Goal: Task Accomplishment & Management: Use online tool/utility

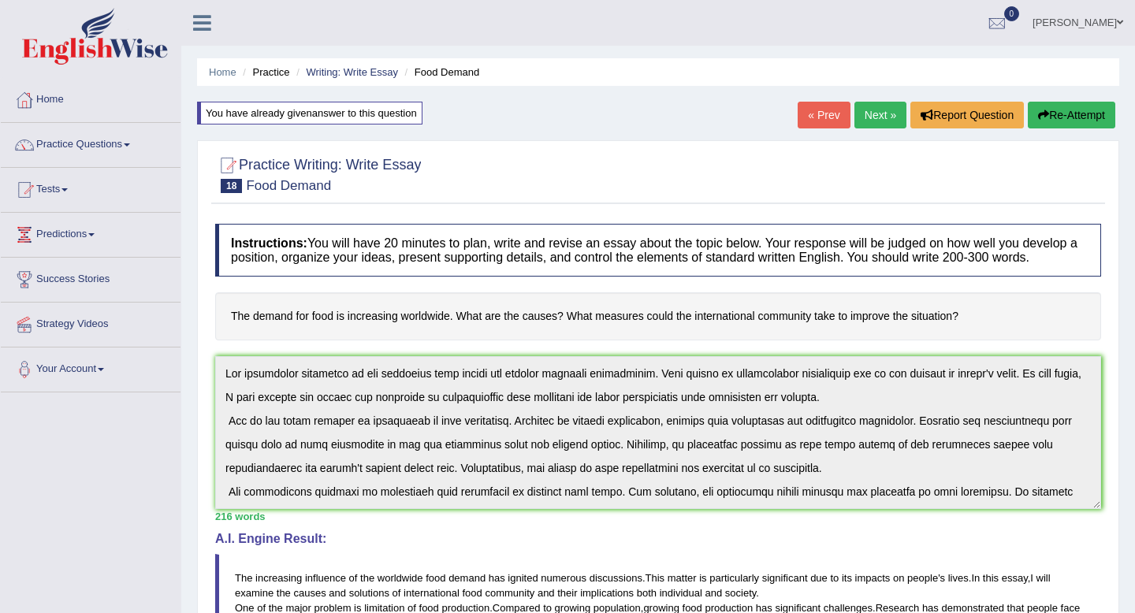
scroll to position [52, 0]
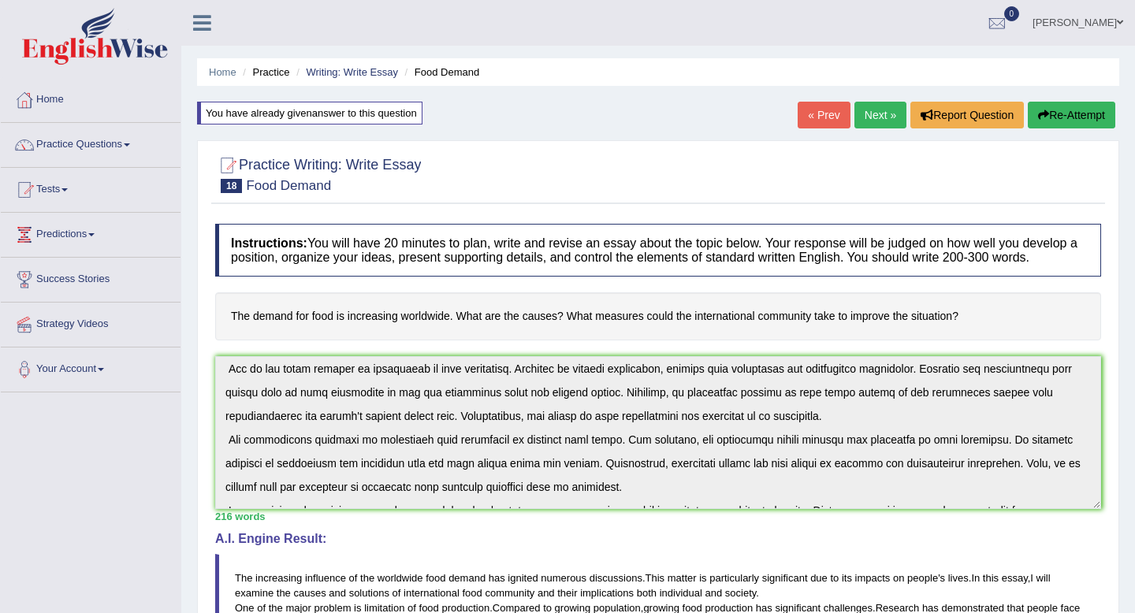
click at [866, 124] on link "Next »" at bounding box center [880, 115] width 52 height 27
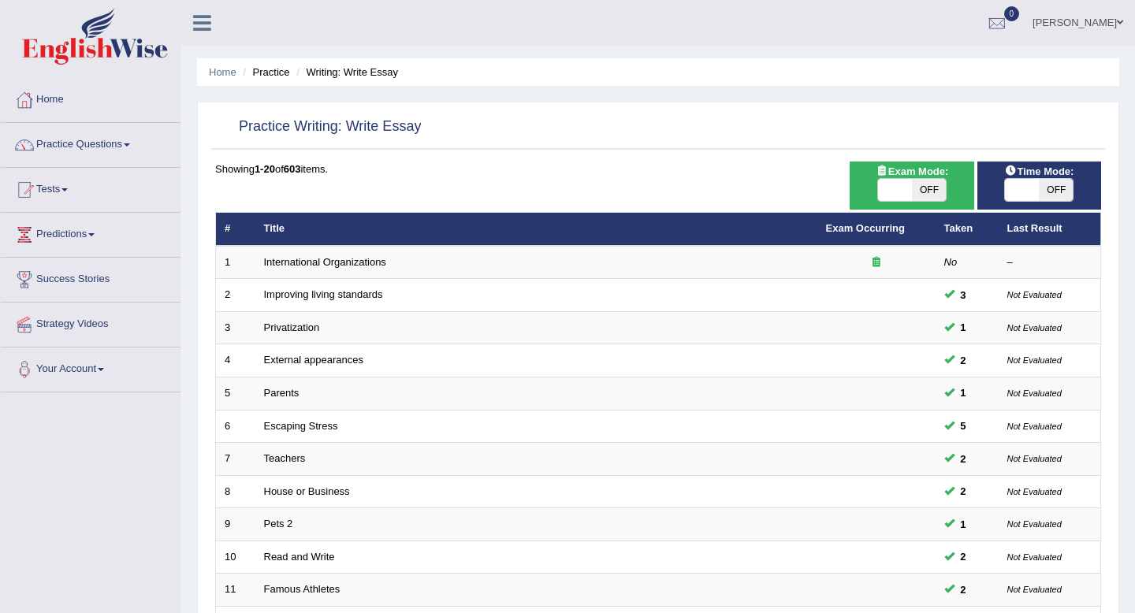
click at [1050, 187] on span "OFF" at bounding box center [1056, 190] width 34 height 22
checkbox input "true"
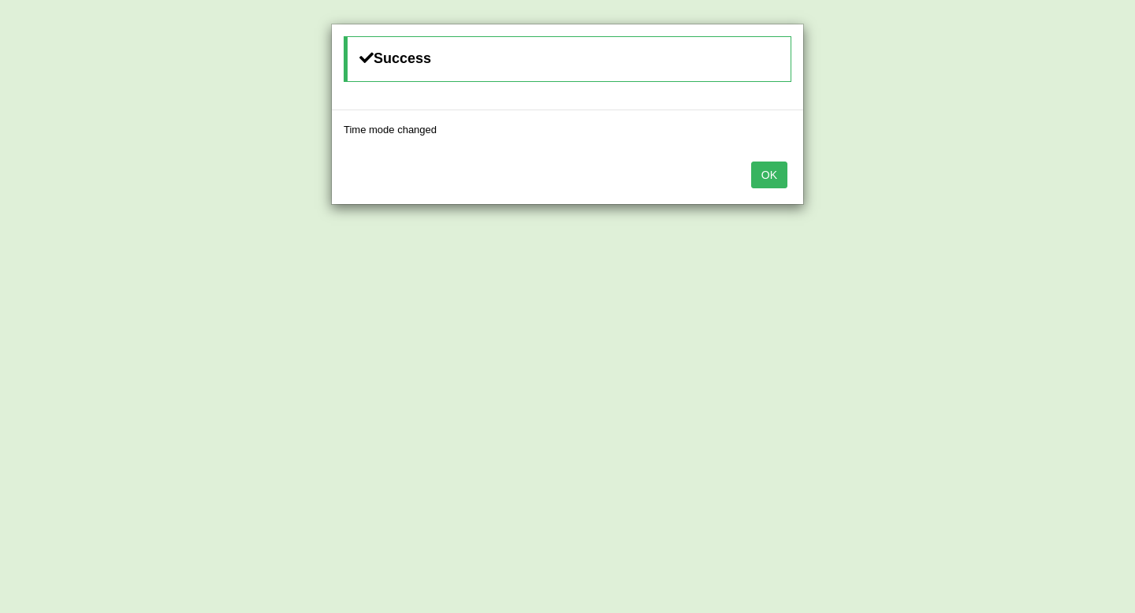
click at [776, 180] on button "OK" at bounding box center [769, 175] width 36 height 27
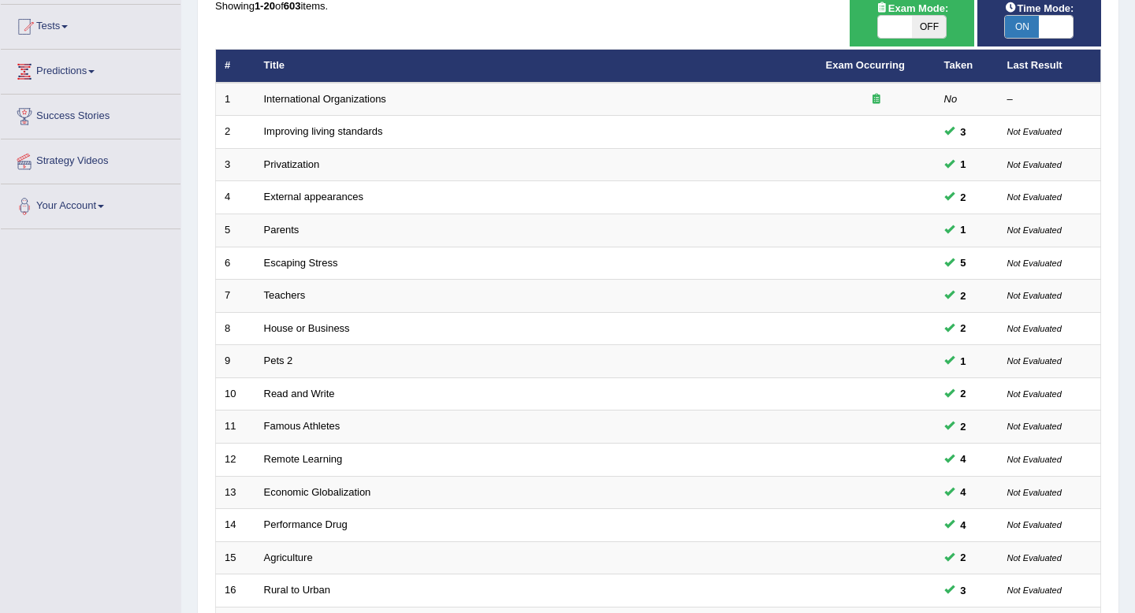
scroll to position [165, 0]
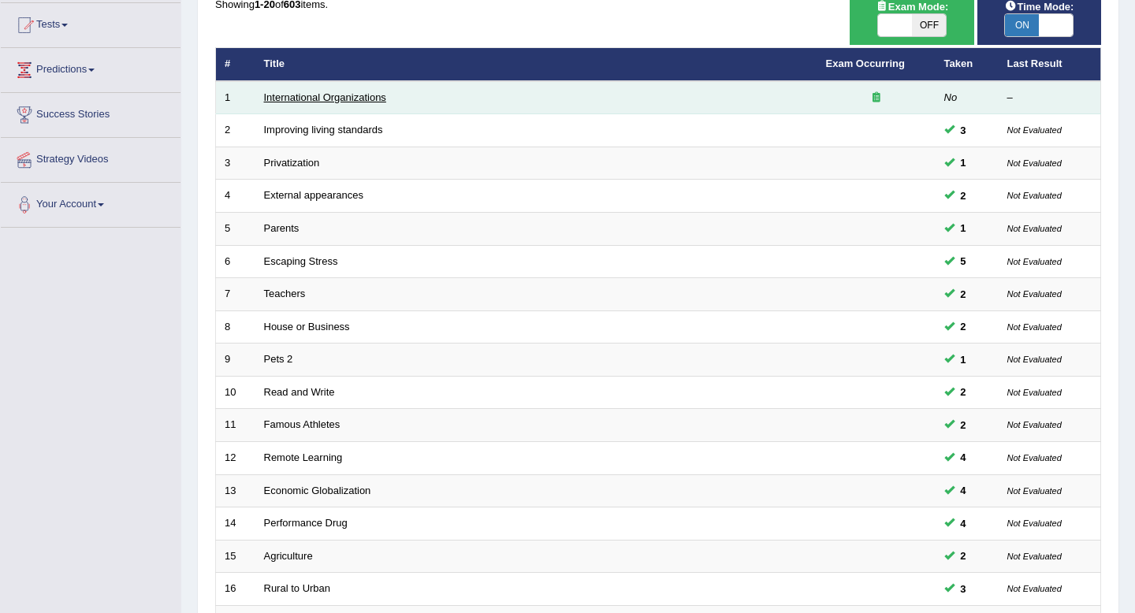
click at [351, 96] on link "International Organizations" at bounding box center [325, 97] width 122 height 12
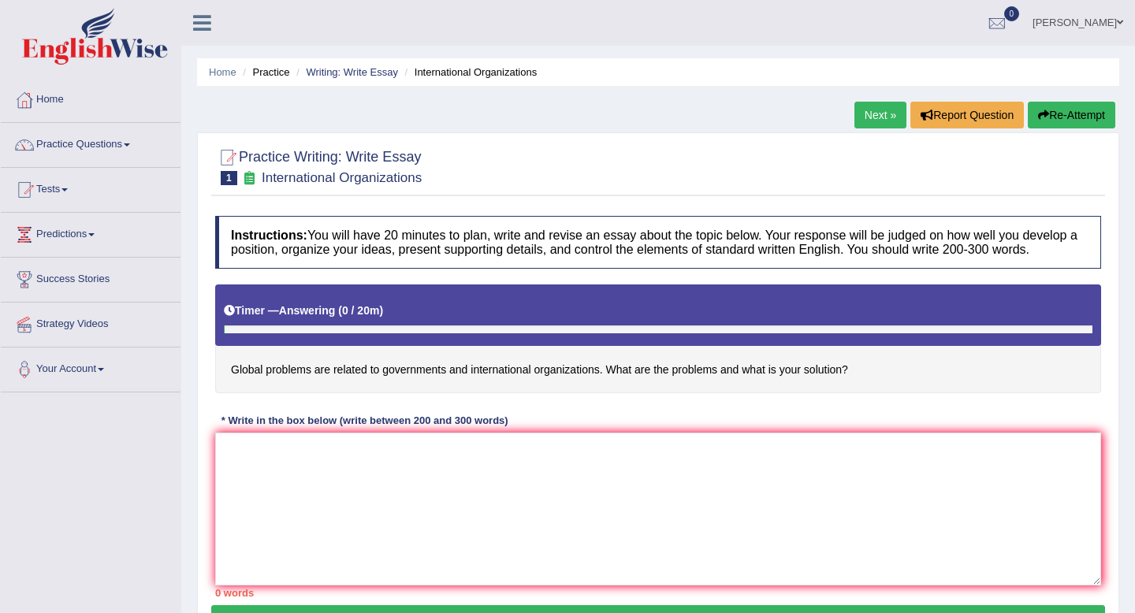
scroll to position [84, 0]
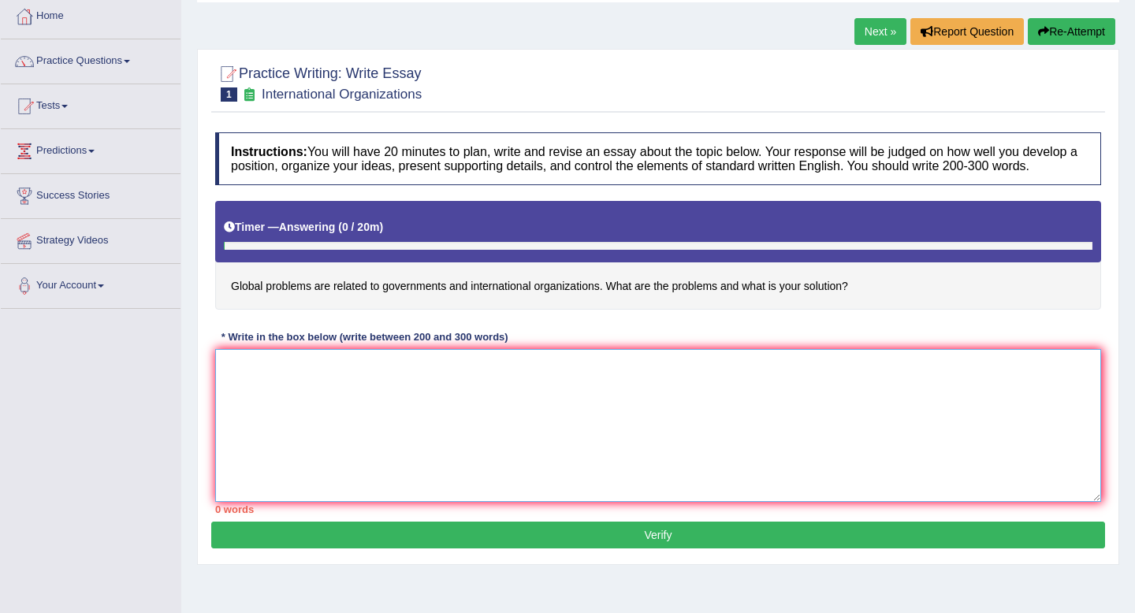
click at [355, 369] on textarea at bounding box center [658, 425] width 886 height 153
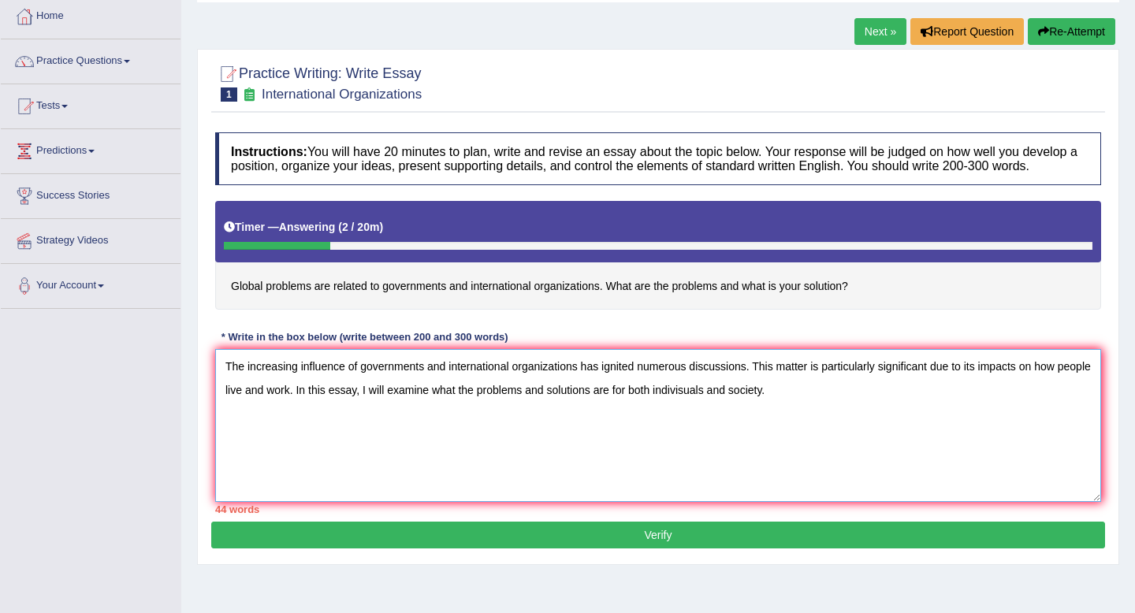
click at [721, 410] on textarea "The increasing influence of governments and international organizations has ign…" at bounding box center [658, 425] width 886 height 153
click at [821, 413] on textarea "The increasing influence of governments and international organizations has ign…" at bounding box center [658, 425] width 886 height 153
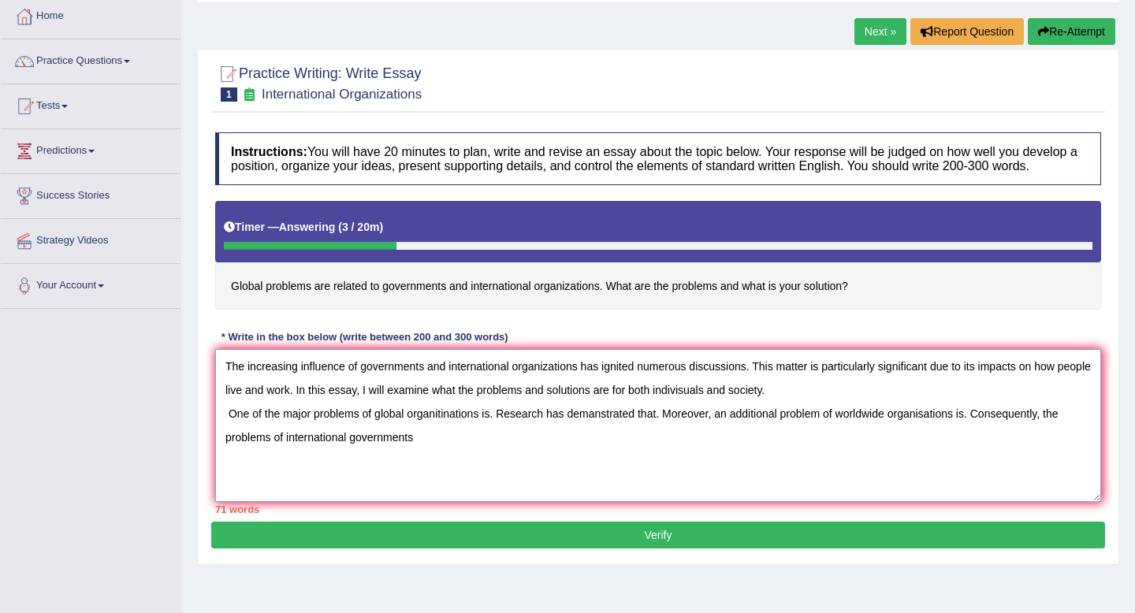
click at [694, 470] on textarea "The increasing influence of governments and international organizations has ign…" at bounding box center [658, 425] width 886 height 153
click at [636, 459] on textarea "The increasing influence of governments and international organizations has ign…" at bounding box center [658, 425] width 886 height 153
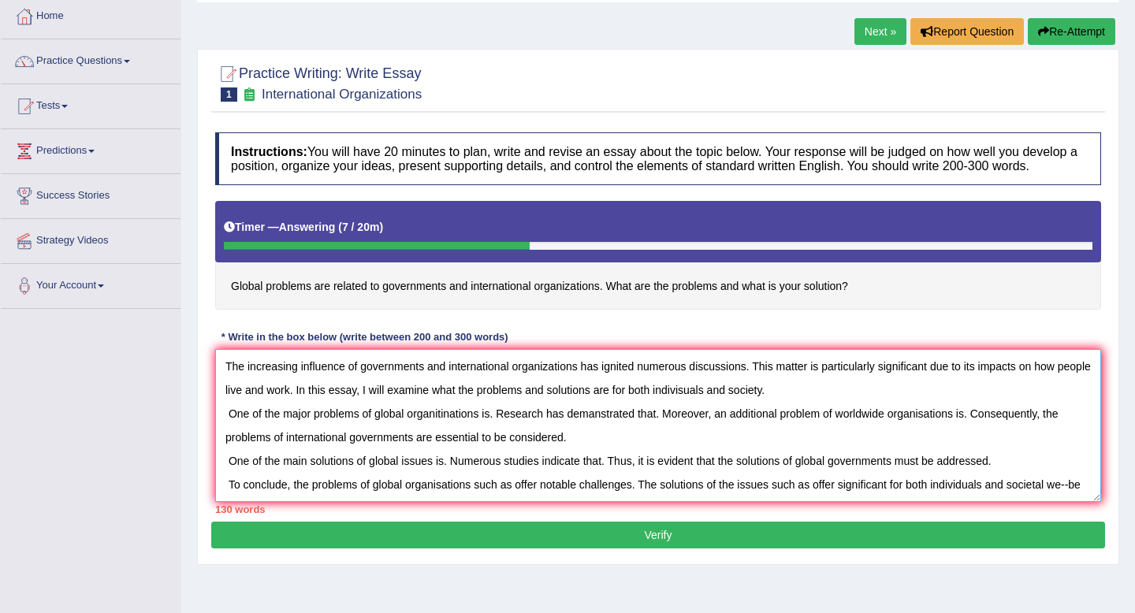
scroll to position [13, 0]
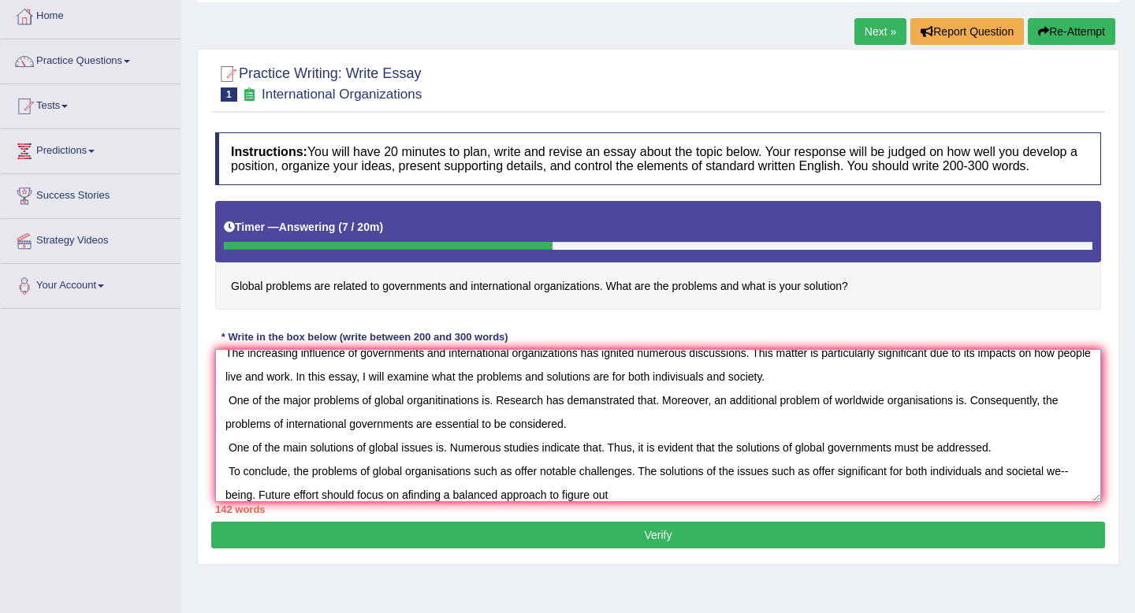
click at [408, 502] on textarea "The increasing influence of governments and international organizations has ign…" at bounding box center [658, 425] width 886 height 153
click at [624, 502] on textarea "The increasing influence of governments and international organizations has ign…" at bounding box center [658, 425] width 886 height 153
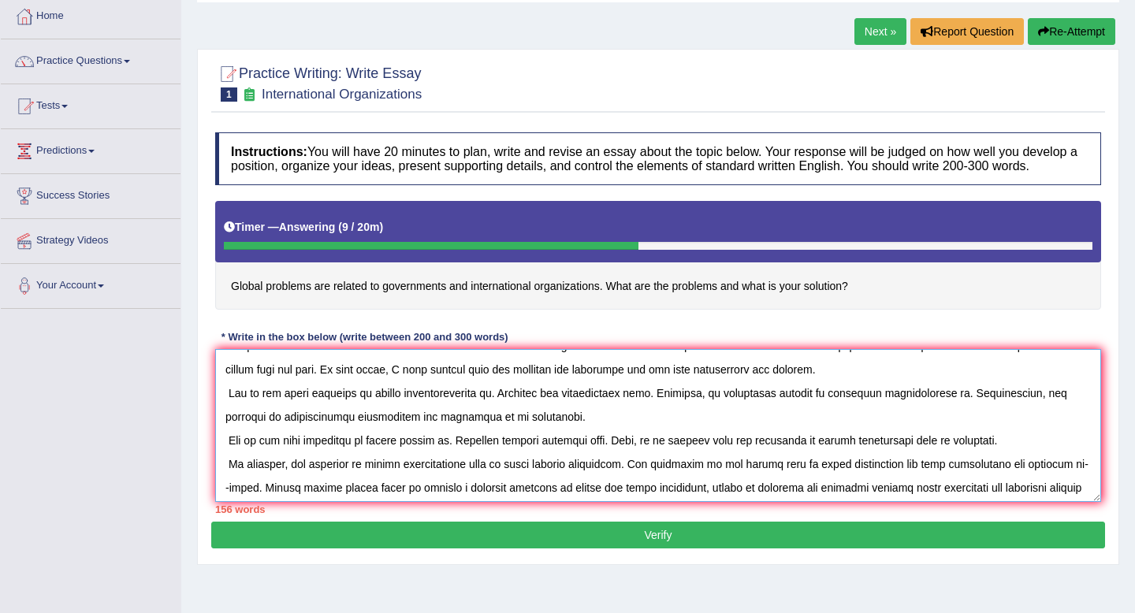
scroll to position [0, 0]
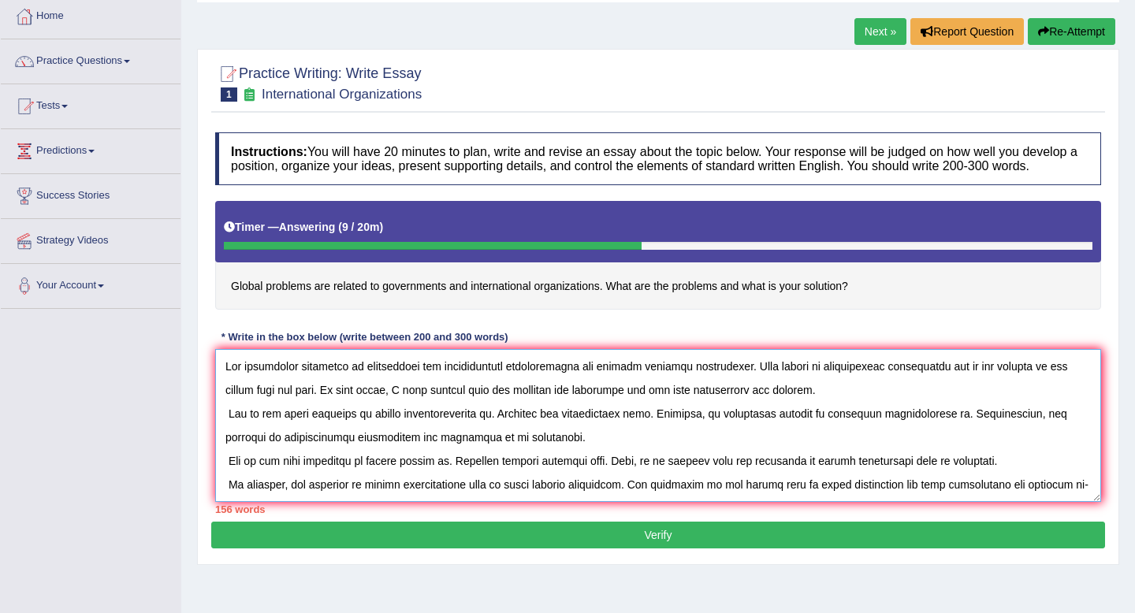
click at [493, 426] on textarea at bounding box center [658, 425] width 886 height 153
click at [701, 429] on textarea at bounding box center [658, 425] width 886 height 153
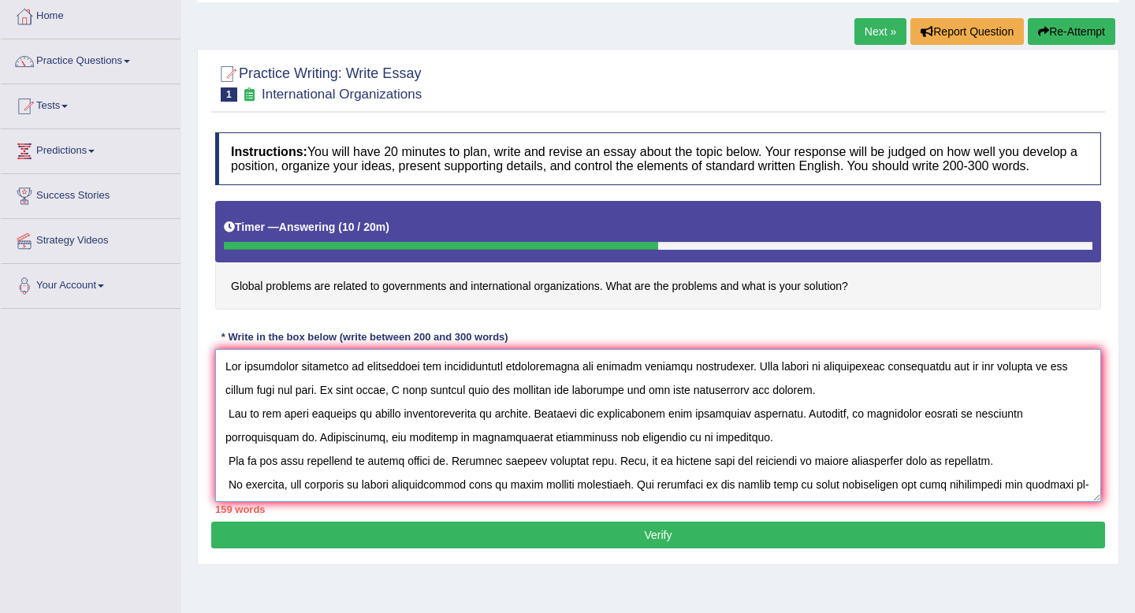
click at [698, 430] on textarea at bounding box center [658, 425] width 886 height 153
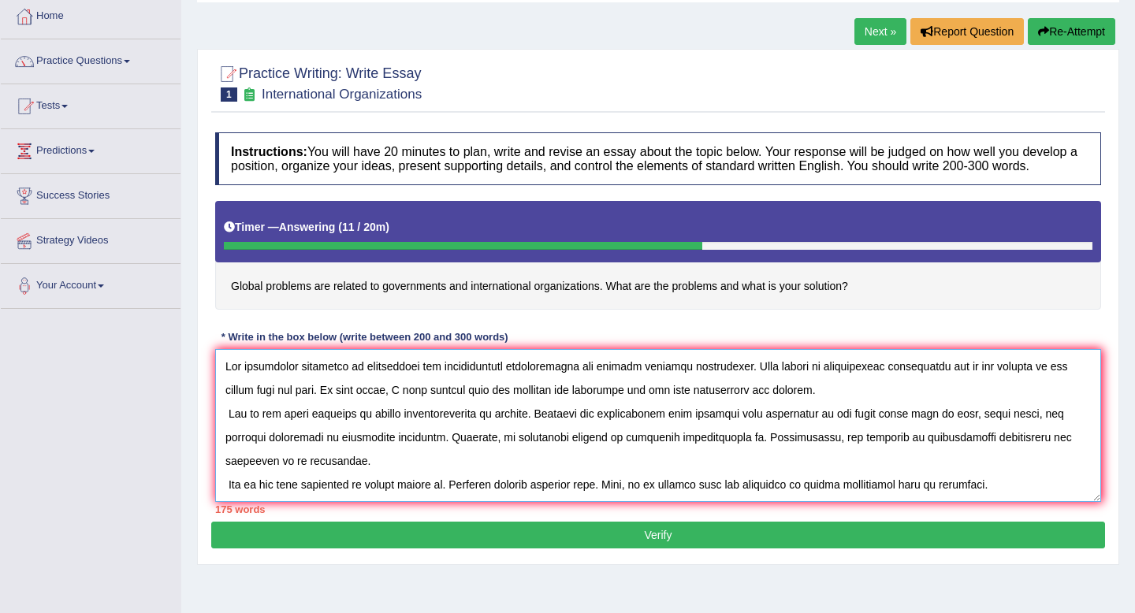
click at [759, 459] on textarea at bounding box center [658, 425] width 886 height 153
click at [845, 450] on textarea at bounding box center [658, 425] width 886 height 153
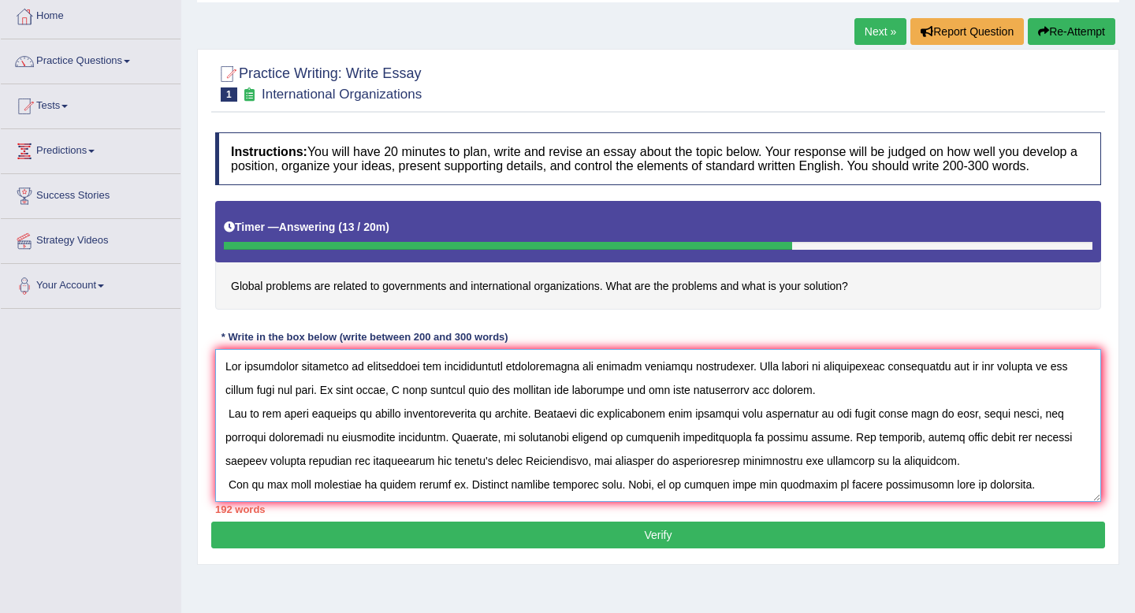
click at [530, 478] on textarea at bounding box center [658, 425] width 886 height 153
click at [506, 479] on textarea at bounding box center [658, 425] width 886 height 153
click at [559, 474] on textarea at bounding box center [658, 425] width 886 height 153
click at [518, 480] on textarea at bounding box center [658, 425] width 886 height 153
click at [534, 480] on textarea at bounding box center [658, 425] width 886 height 153
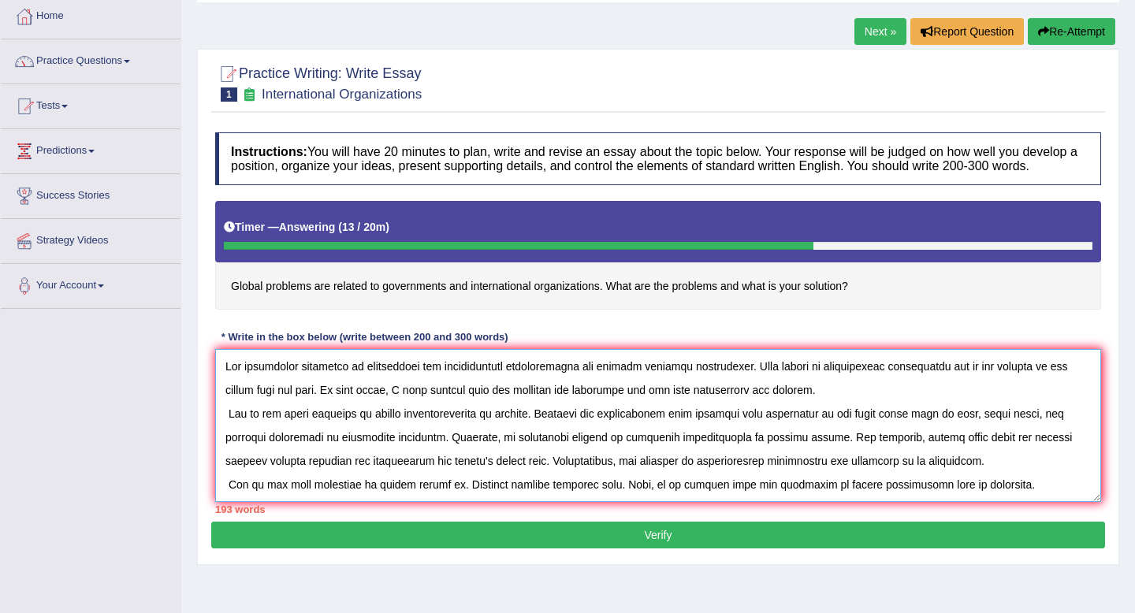
click at [843, 476] on textarea at bounding box center [658, 425] width 886 height 153
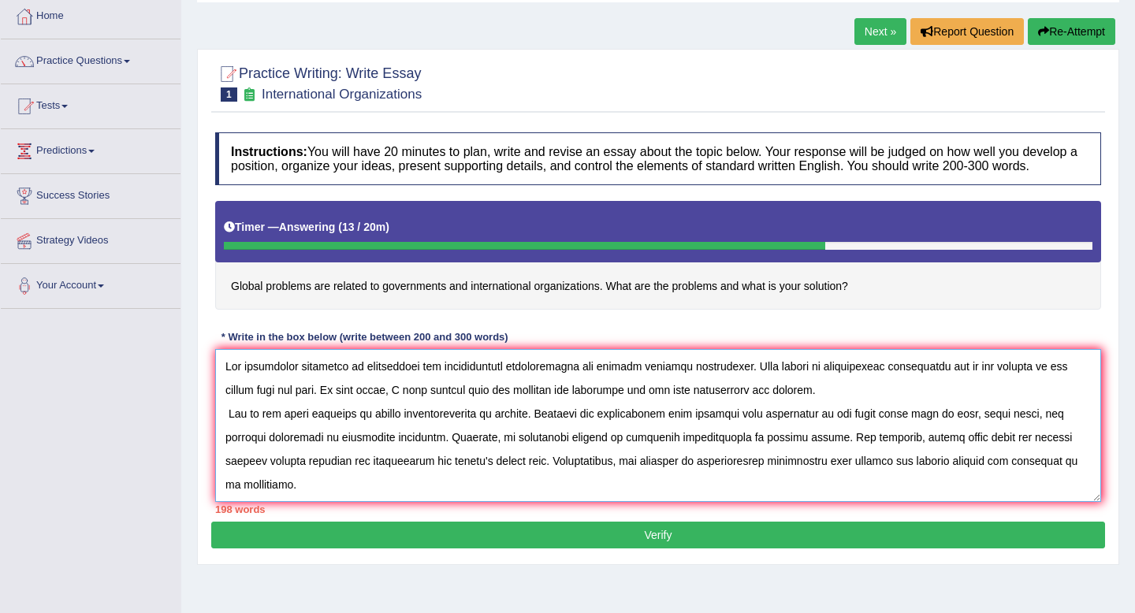
click at [296, 498] on textarea at bounding box center [658, 425] width 886 height 153
click at [325, 499] on textarea at bounding box center [658, 425] width 886 height 153
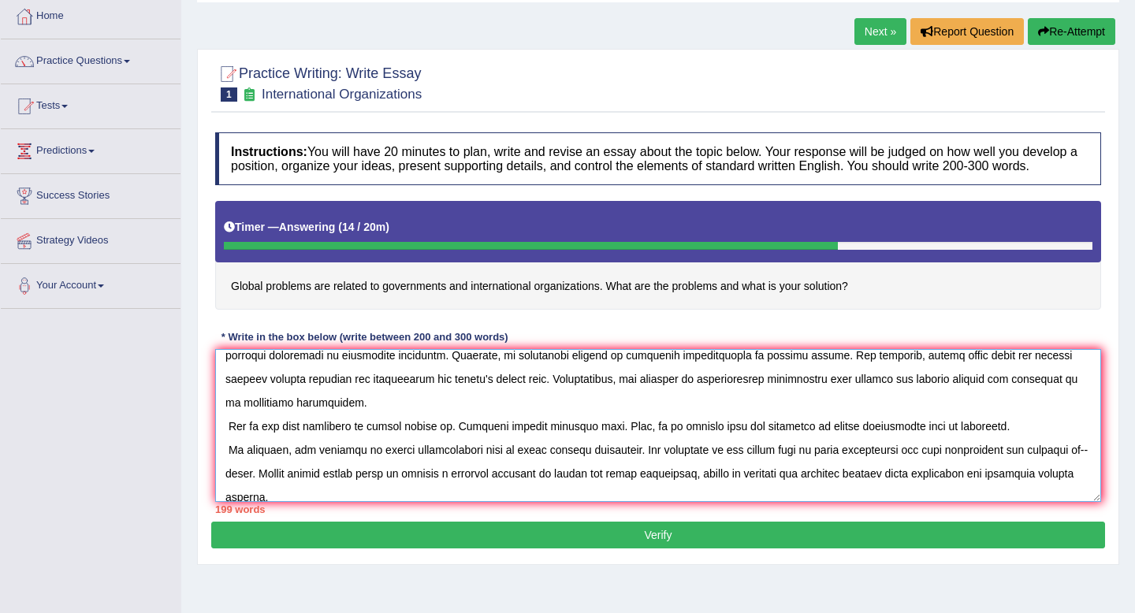
scroll to position [106, 0]
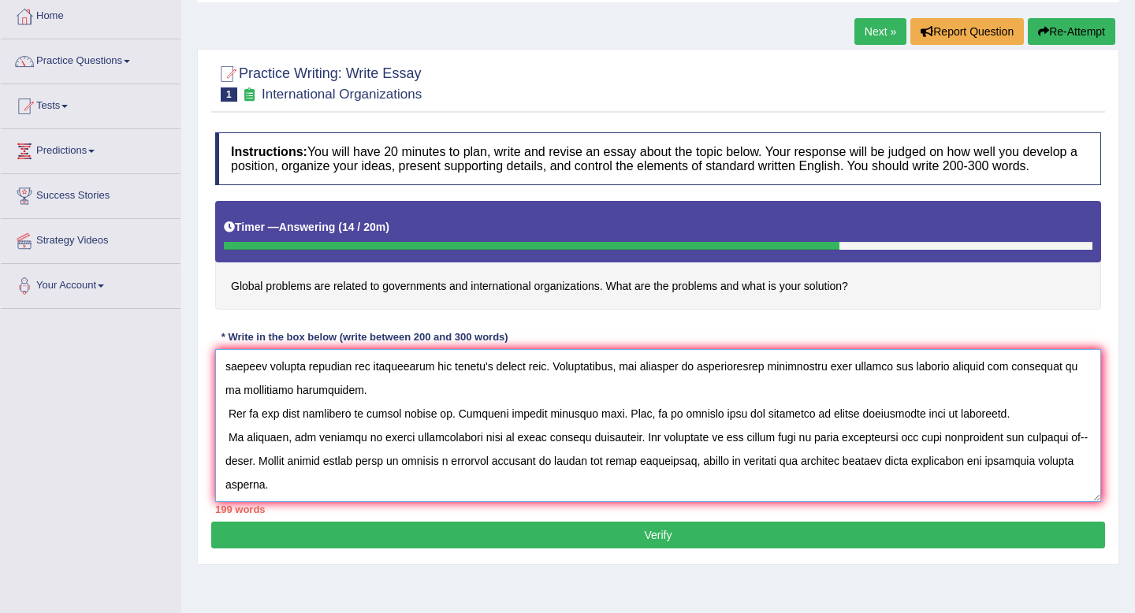
click at [446, 418] on textarea at bounding box center [658, 425] width 886 height 153
drag, startPoint x: 435, startPoint y: 415, endPoint x: 372, endPoint y: 417, distance: 63.1
click at [372, 417] on textarea at bounding box center [658, 425] width 886 height 153
click at [418, 422] on textarea at bounding box center [658, 425] width 886 height 153
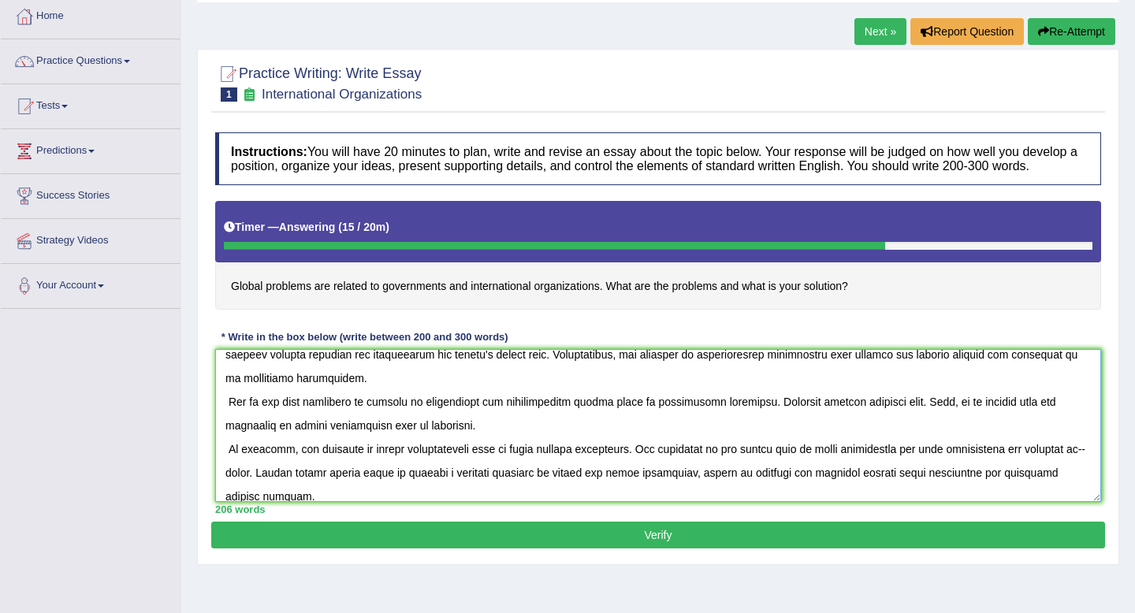
click at [928, 418] on textarea at bounding box center [658, 425] width 886 height 153
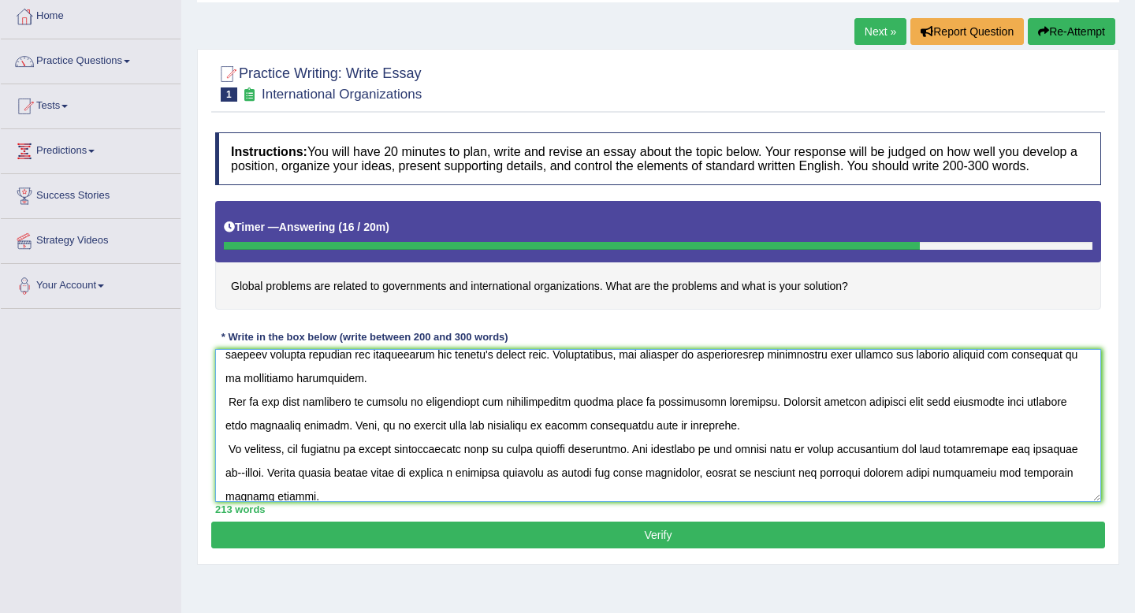
click at [303, 441] on textarea at bounding box center [658, 425] width 886 height 153
click at [355, 438] on textarea at bounding box center [658, 425] width 886 height 153
drag, startPoint x: 649, startPoint y: 441, endPoint x: 552, endPoint y: 441, distance: 97.7
click at [552, 441] on textarea at bounding box center [658, 425] width 886 height 153
click at [545, 465] on textarea at bounding box center [658, 425] width 886 height 153
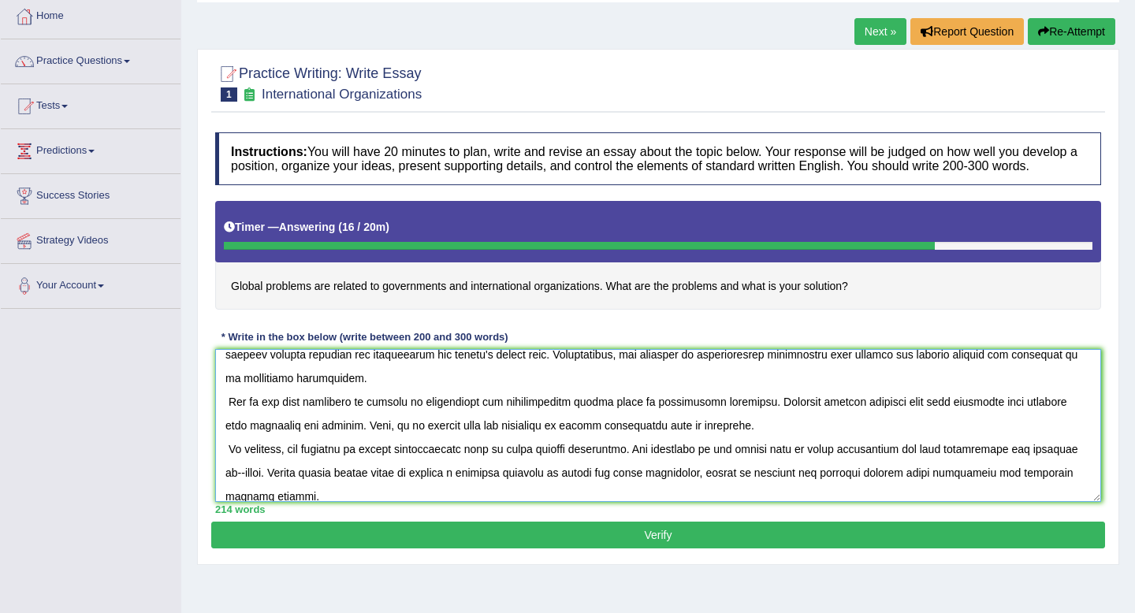
click at [361, 443] on textarea at bounding box center [658, 425] width 886 height 153
click at [366, 439] on textarea at bounding box center [658, 425] width 886 height 153
click at [430, 441] on textarea at bounding box center [658, 425] width 886 height 153
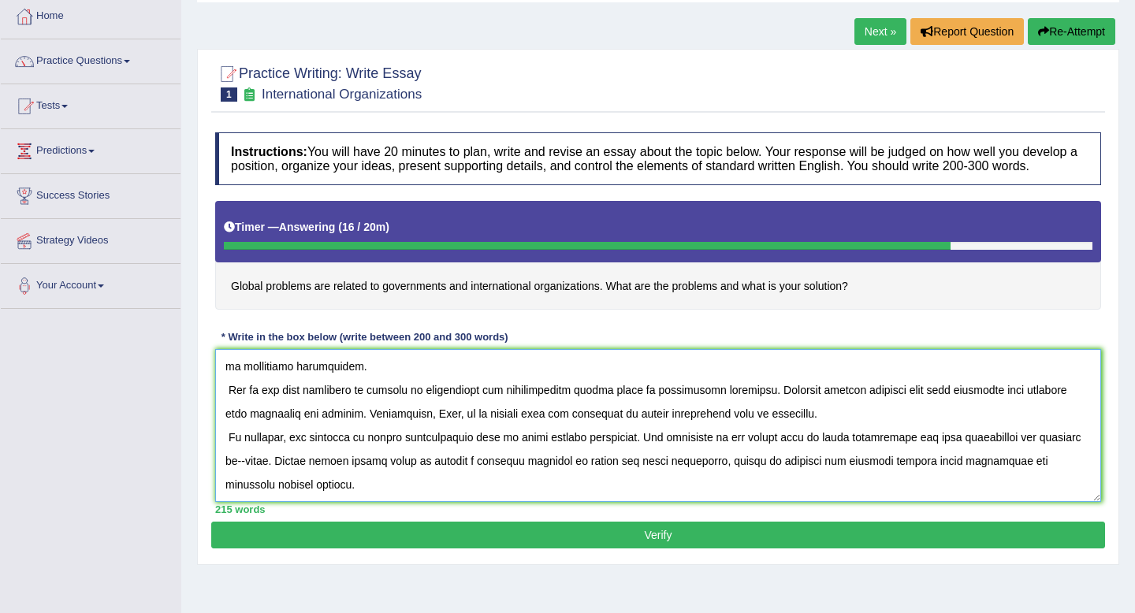
scroll to position [141, 0]
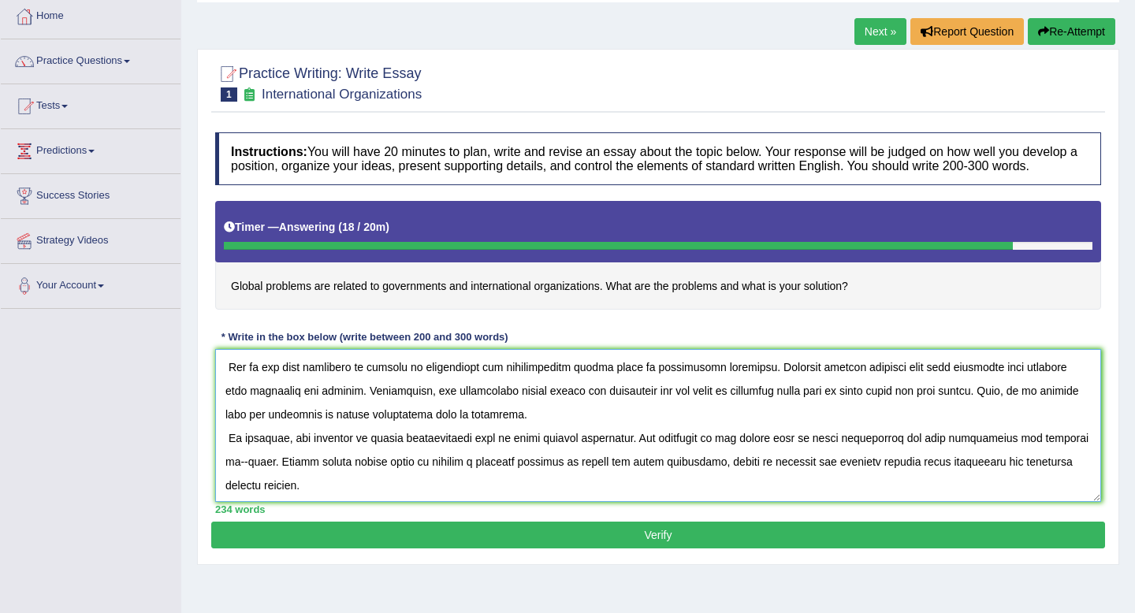
drag, startPoint x: 464, startPoint y: 426, endPoint x: 366, endPoint y: 426, distance: 97.7
click at [366, 426] on textarea at bounding box center [658, 425] width 886 height 153
click at [562, 424] on textarea at bounding box center [658, 425] width 886 height 153
click at [576, 426] on textarea at bounding box center [658, 425] width 886 height 153
drag, startPoint x: 467, startPoint y: 426, endPoint x: 366, endPoint y: 428, distance: 100.9
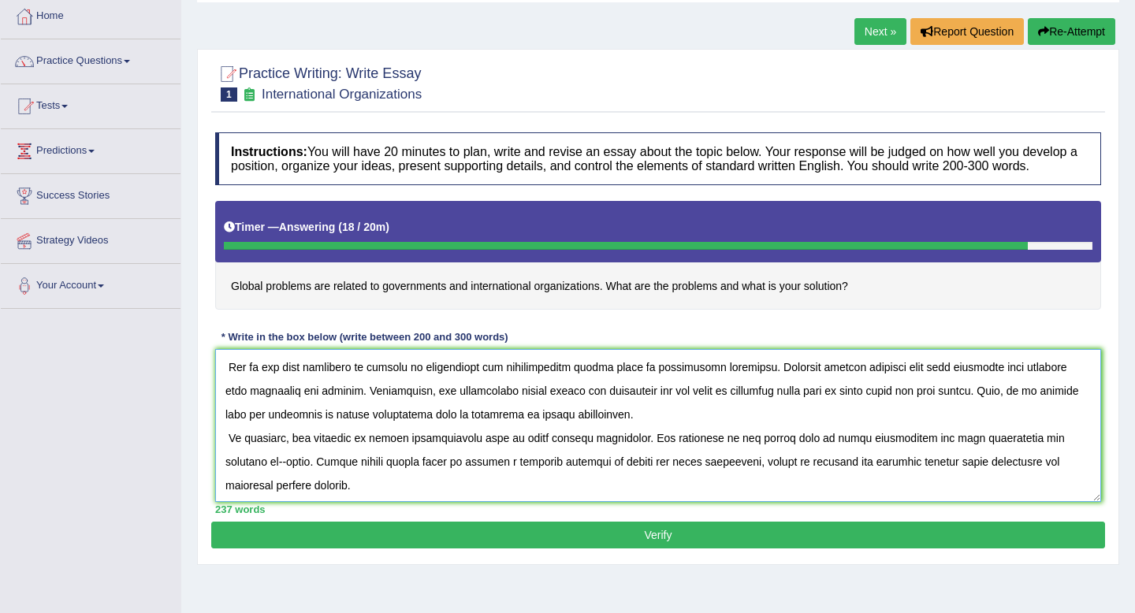
click at [366, 428] on textarea at bounding box center [658, 425] width 886 height 153
click at [313, 426] on textarea at bounding box center [658, 425] width 886 height 153
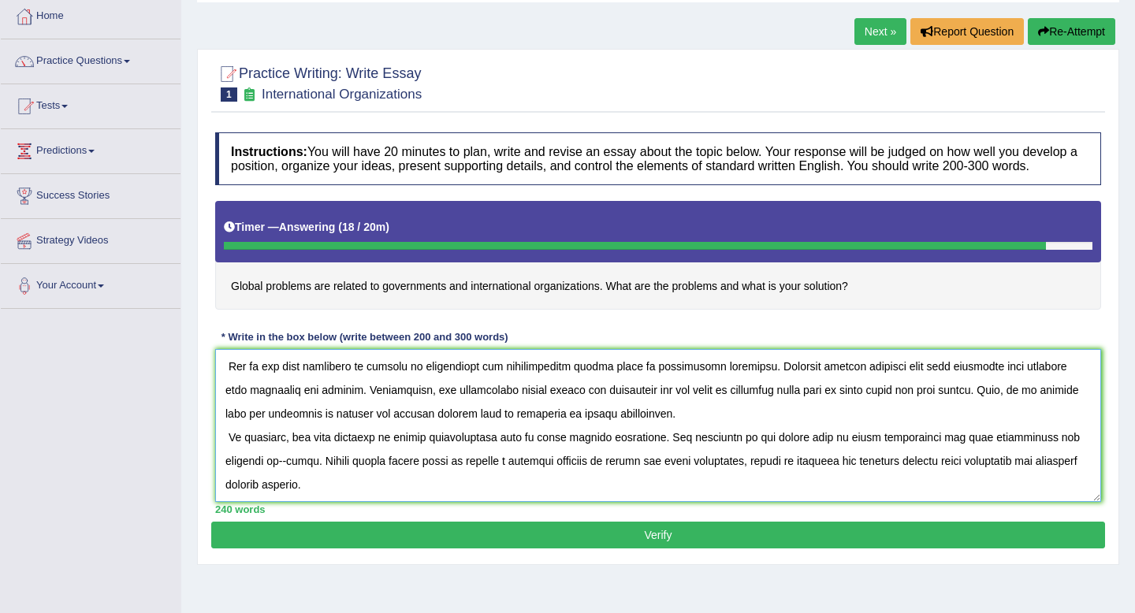
drag, startPoint x: 503, startPoint y: 423, endPoint x: 467, endPoint y: 426, distance: 35.5
click at [467, 426] on textarea at bounding box center [658, 425] width 886 height 153
click at [502, 426] on textarea at bounding box center [658, 425] width 886 height 153
drag, startPoint x: 385, startPoint y: 427, endPoint x: 341, endPoint y: 427, distance: 43.3
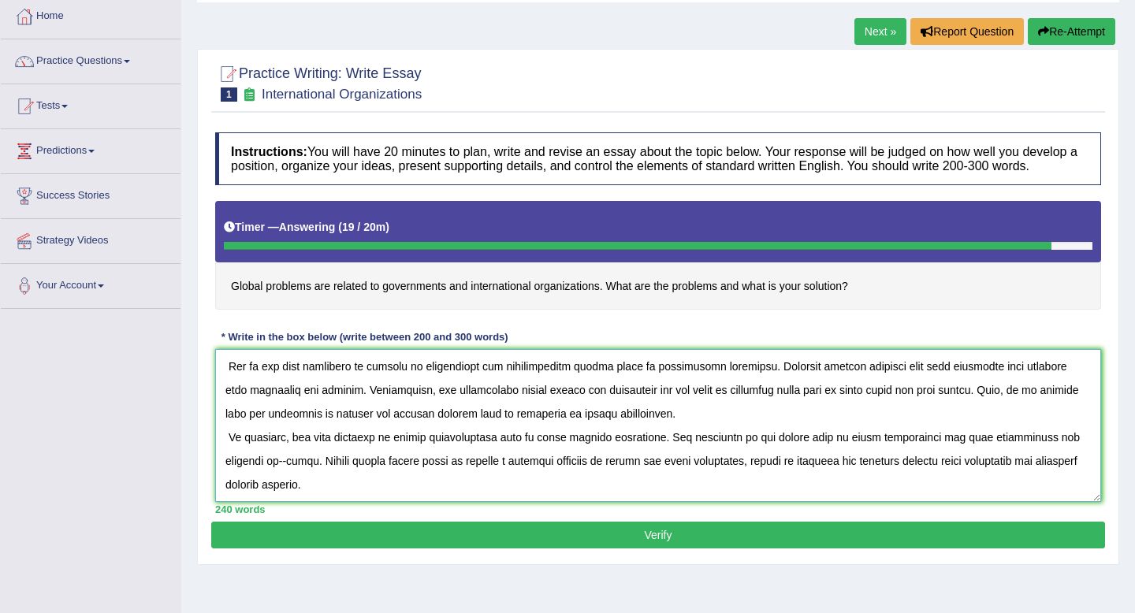
click at [341, 427] on textarea at bounding box center [658, 425] width 886 height 153
drag, startPoint x: 788, startPoint y: 426, endPoint x: 741, endPoint y: 428, distance: 47.3
click at [741, 428] on textarea at bounding box center [658, 425] width 886 height 153
click at [885, 428] on textarea at bounding box center [658, 425] width 886 height 153
click at [280, 455] on textarea at bounding box center [658, 425] width 886 height 153
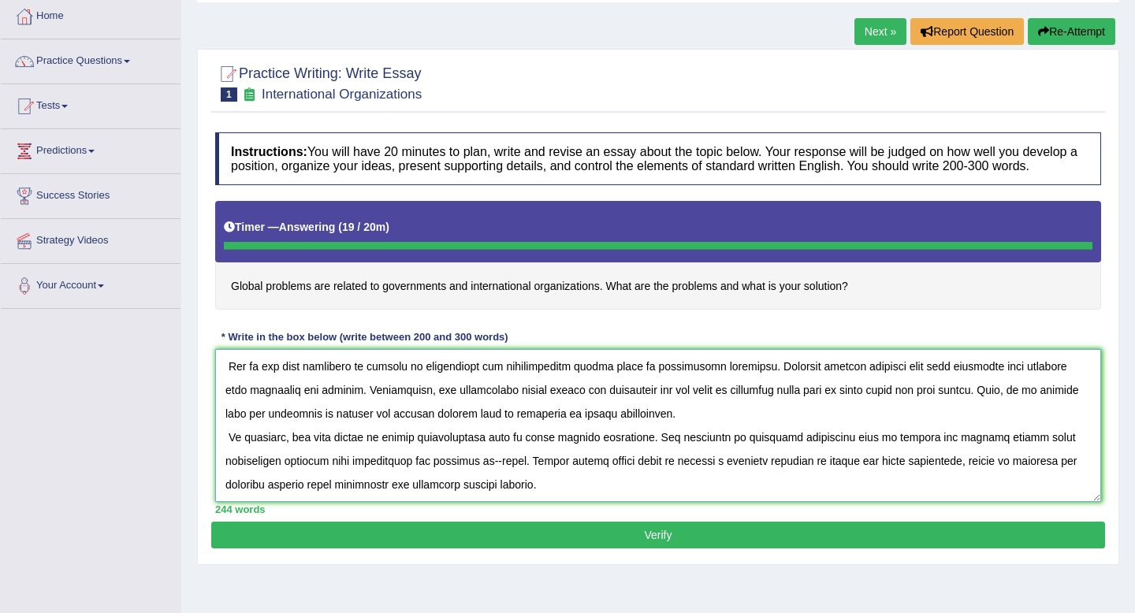
type textarea "The increasing influence of governments and international organizations has ign…"
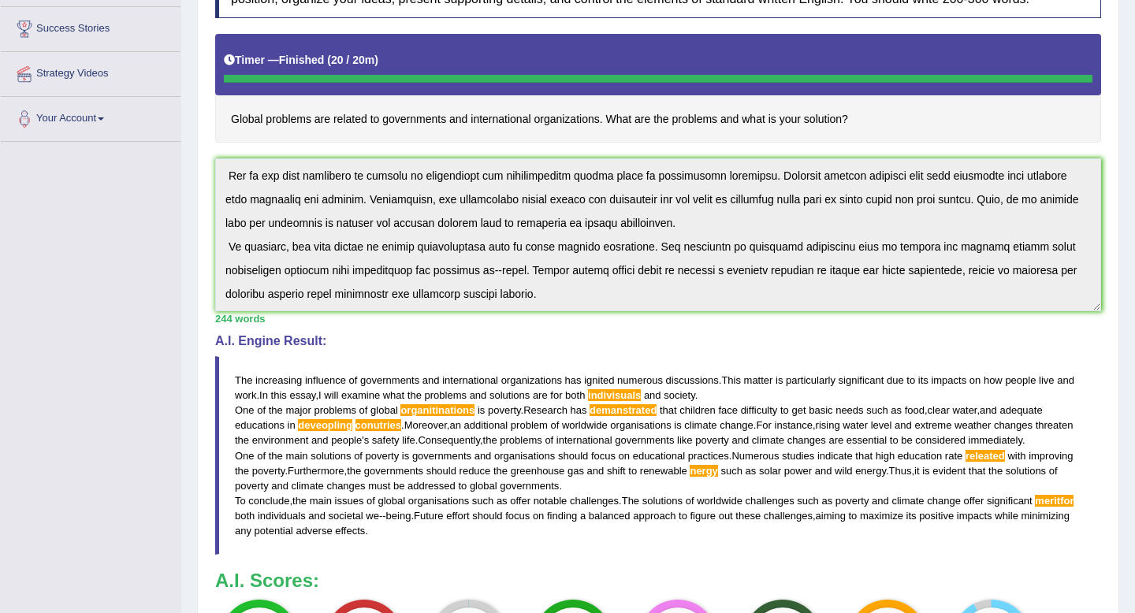
click at [396, 328] on div "Instructions: You will have 20 minutes to plan, write and revise an essay about…" at bounding box center [658, 331] width 894 height 749
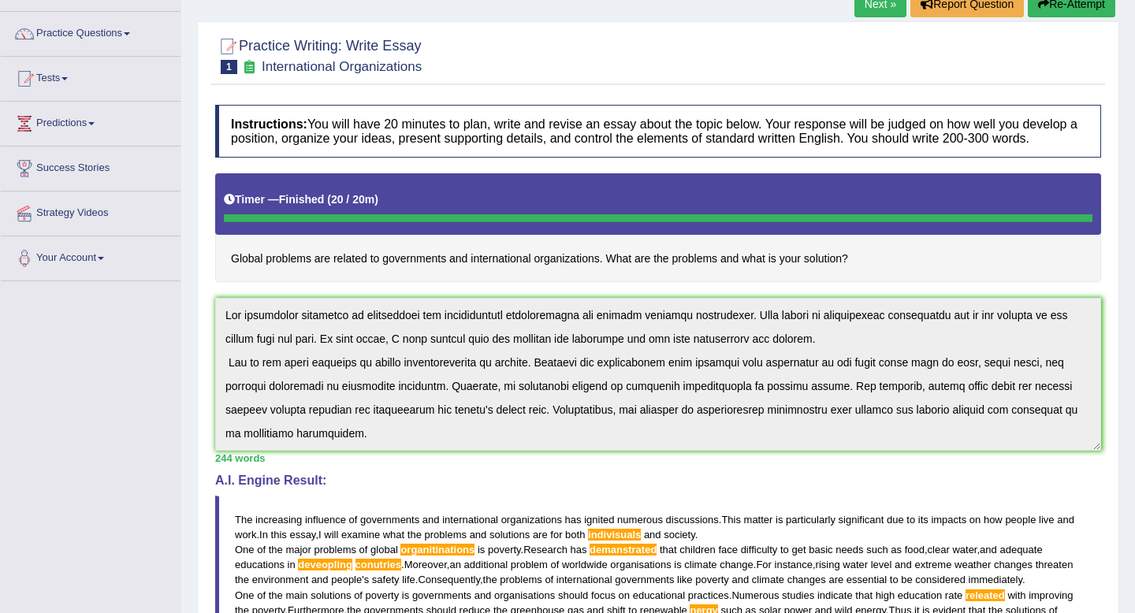
scroll to position [14, 0]
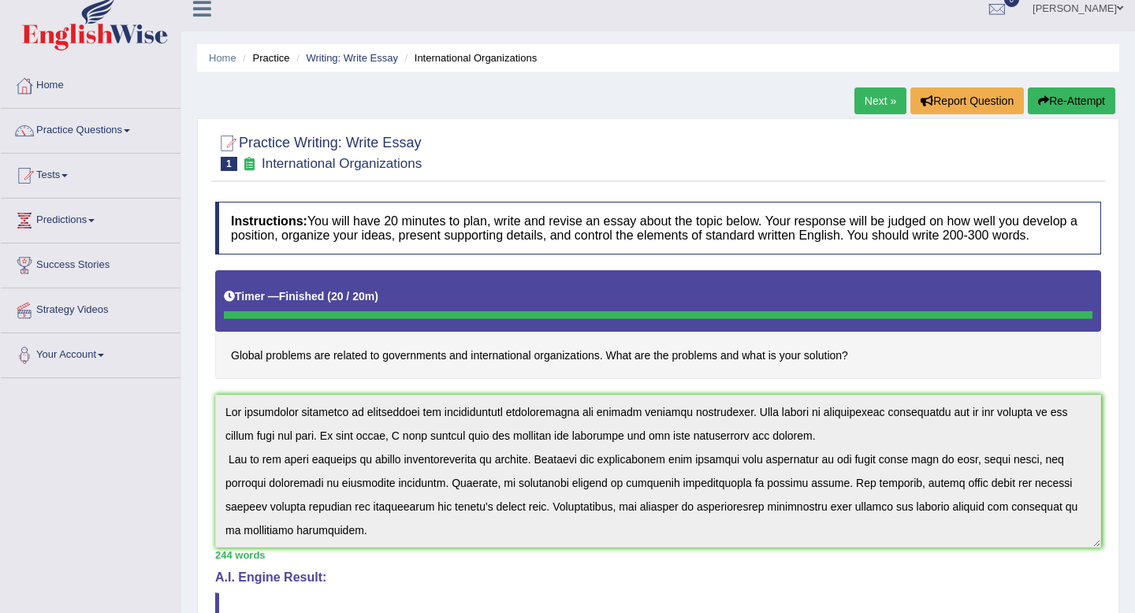
click at [1073, 82] on div "Home Practice Writing: Write Essay International Organizations Next » Report Qu…" at bounding box center [658, 518] width 954 height 1065
click at [1073, 98] on button "Re-Attempt" at bounding box center [1071, 100] width 87 height 27
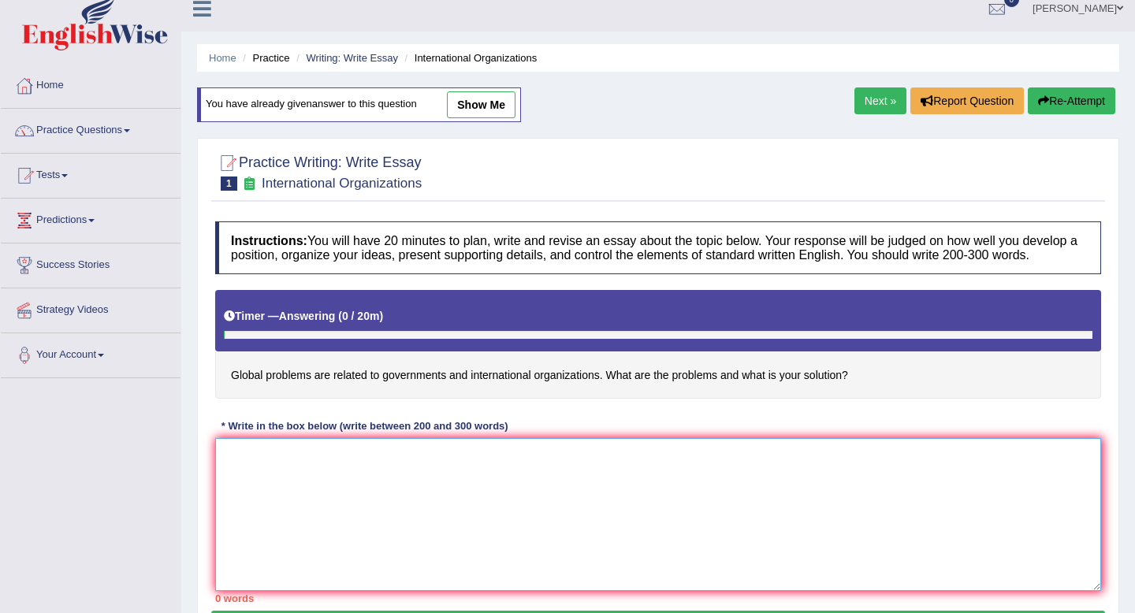
click at [414, 476] on textarea at bounding box center [658, 514] width 886 height 153
paste textarea "The increasing influence of governments and international organizations has ign…"
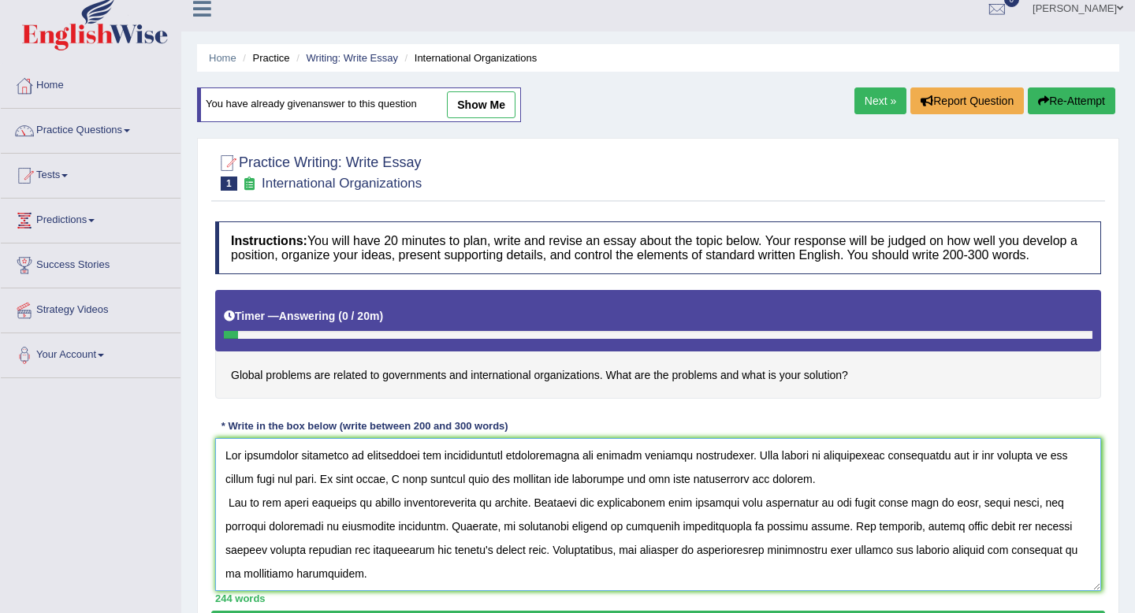
click at [445, 524] on textarea at bounding box center [658, 514] width 886 height 153
click at [738, 519] on textarea at bounding box center [658, 514] width 886 height 153
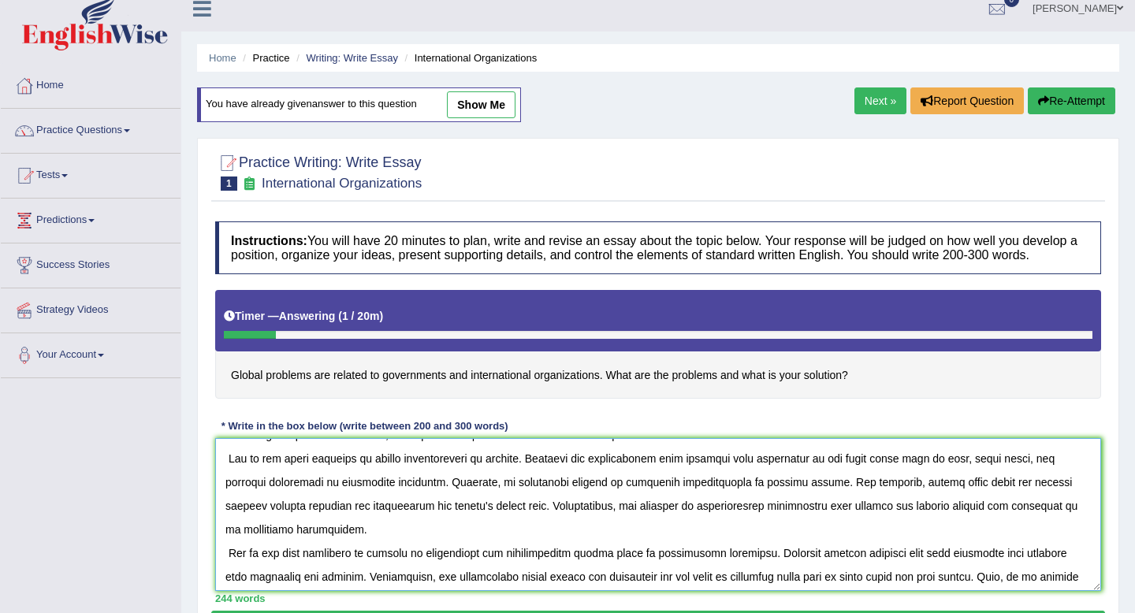
scroll to position [47, 0]
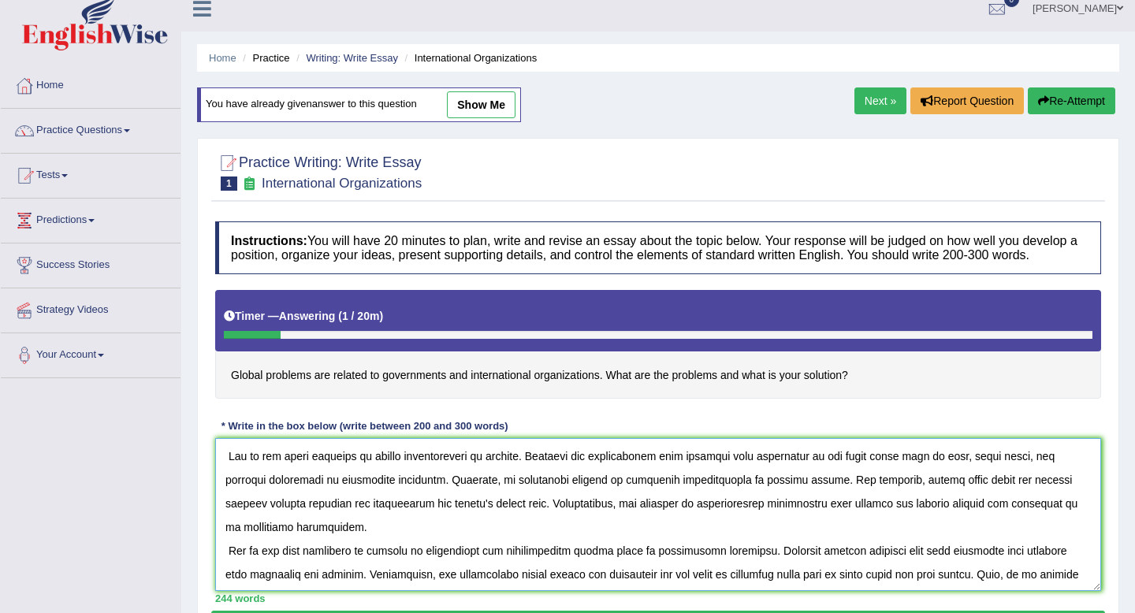
click at [428, 504] on textarea at bounding box center [658, 514] width 886 height 153
click at [466, 494] on textarea at bounding box center [658, 514] width 886 height 153
click at [717, 500] on textarea at bounding box center [658, 514] width 886 height 153
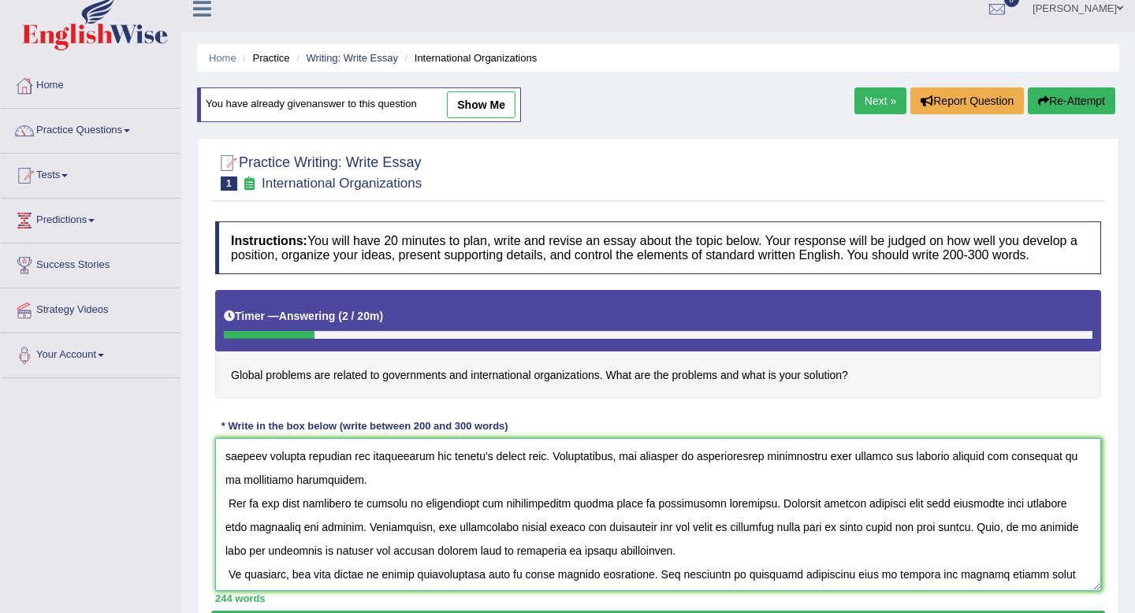
scroll to position [114, 0]
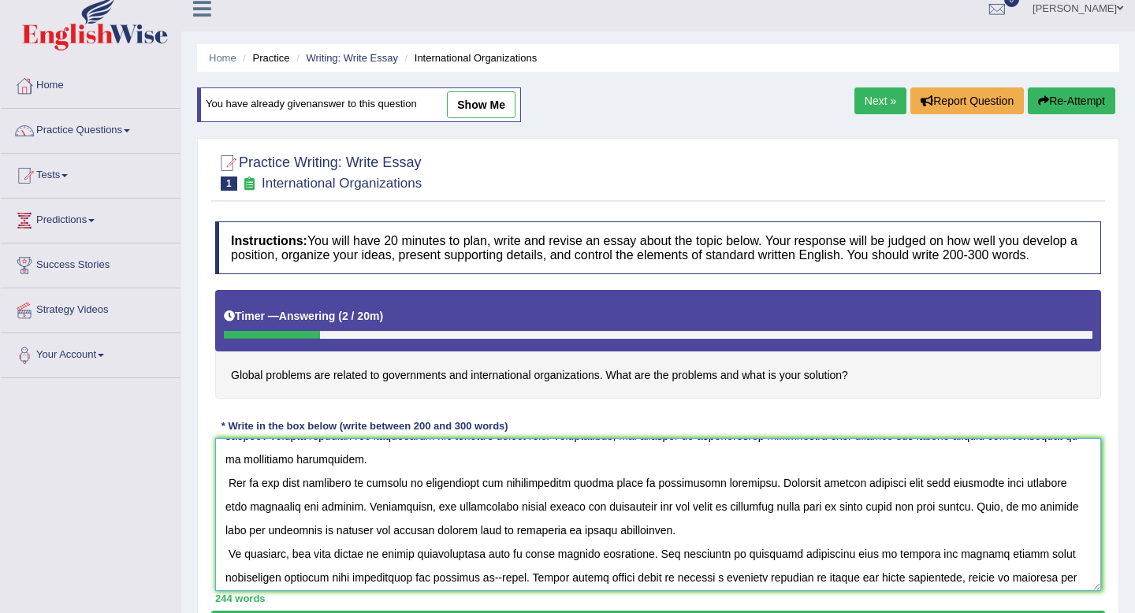
click at [547, 508] on textarea at bounding box center [658, 514] width 886 height 153
click at [1022, 500] on textarea at bounding box center [658, 514] width 886 height 153
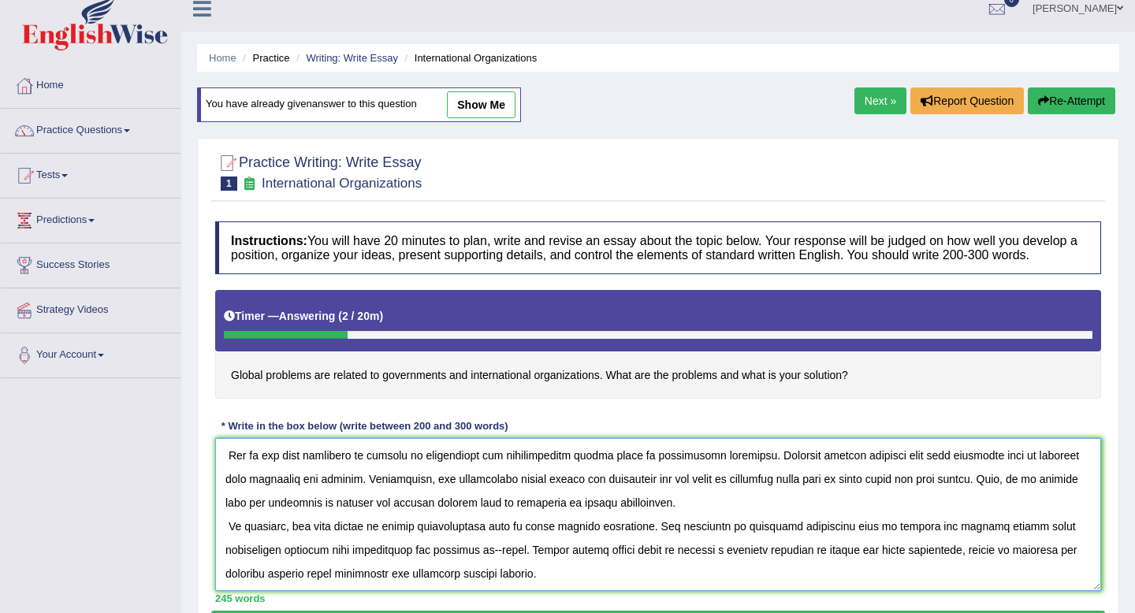
scroll to position [159, 0]
click at [456, 530] on textarea at bounding box center [658, 514] width 886 height 153
drag, startPoint x: 530, startPoint y: 524, endPoint x: 489, endPoint y: 524, distance: 41.8
click at [489, 524] on textarea at bounding box center [658, 514] width 886 height 153
click at [250, 554] on textarea at bounding box center [658, 514] width 886 height 153
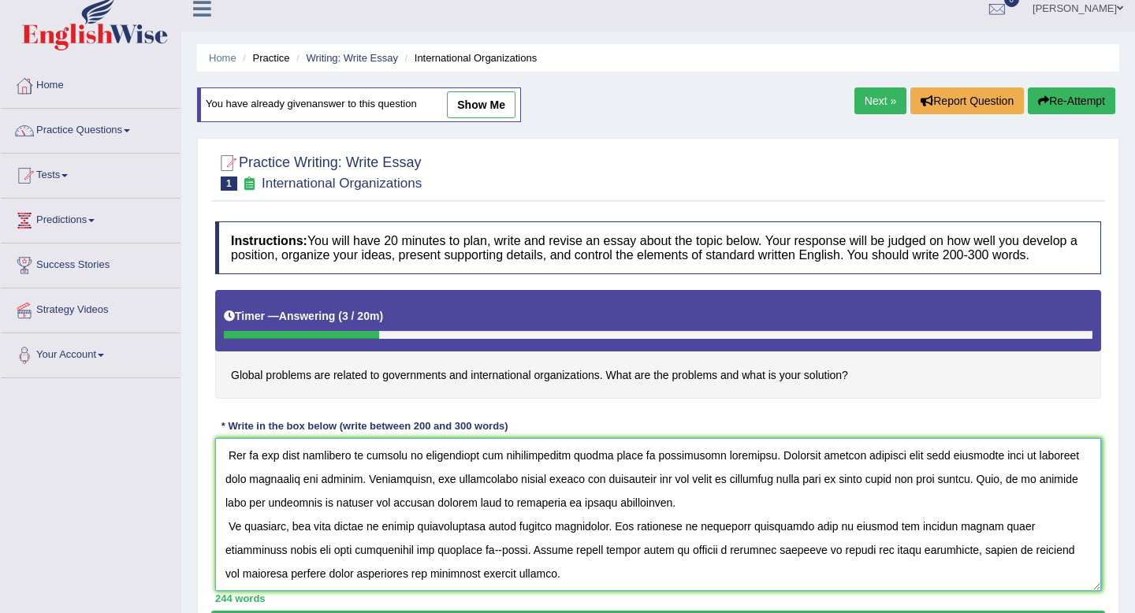
click at [410, 545] on textarea at bounding box center [658, 514] width 886 height 153
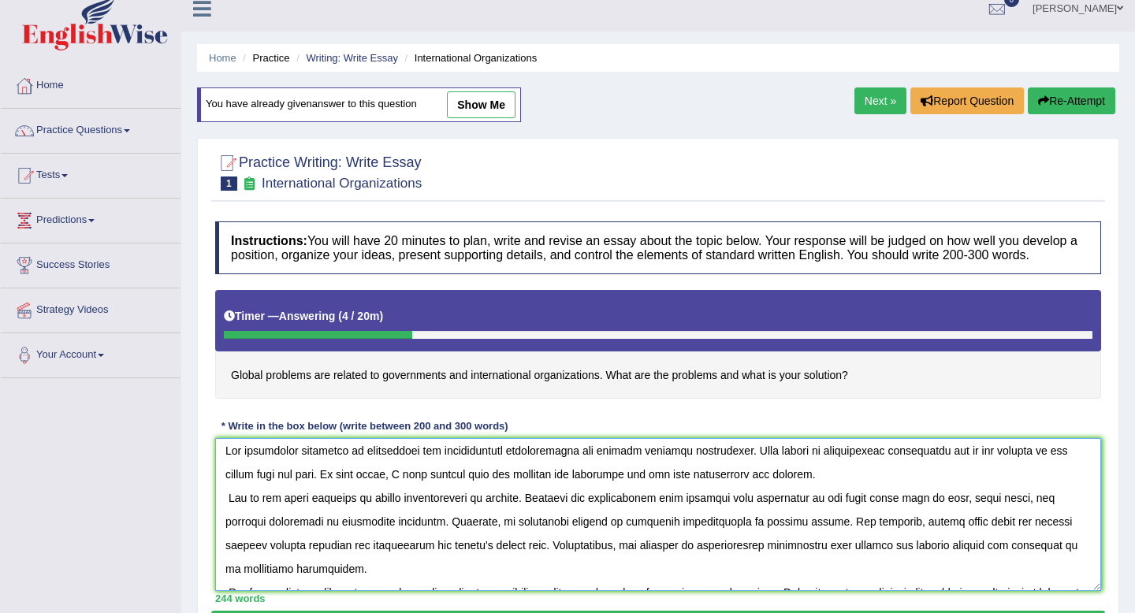
scroll to position [2, 0]
click at [631, 522] on textarea at bounding box center [658, 514] width 886 height 153
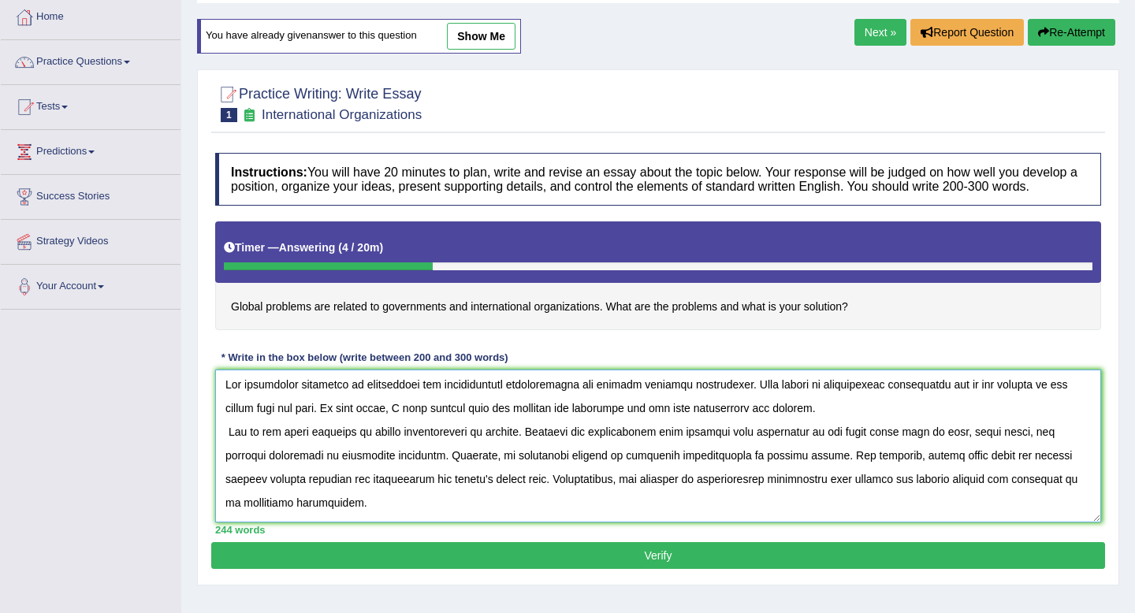
scroll to position [102, 0]
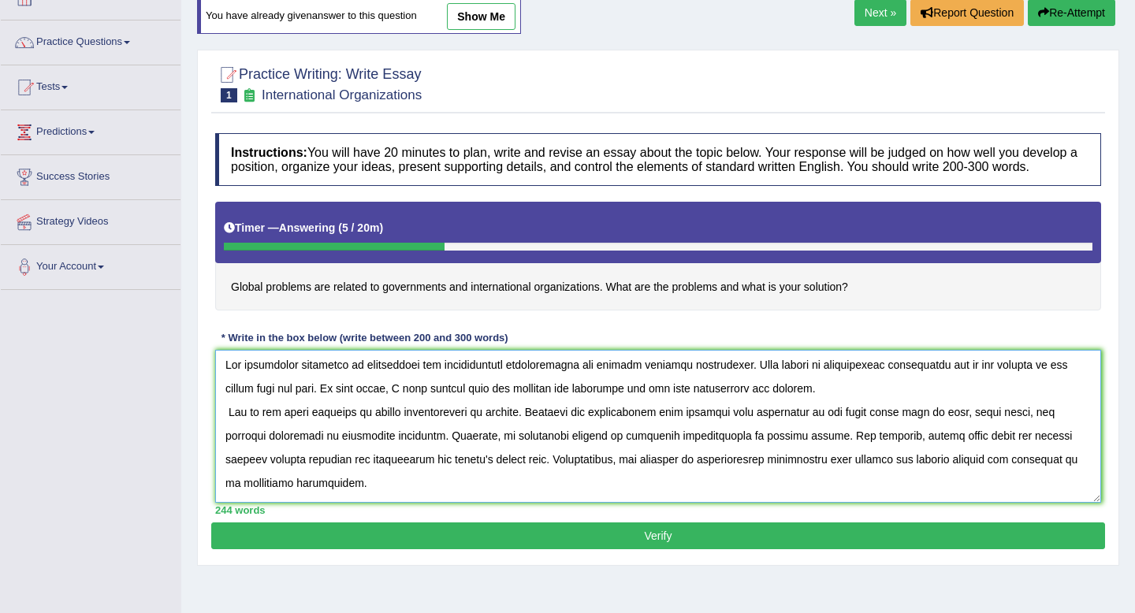
click at [371, 458] on textarea at bounding box center [658, 426] width 886 height 153
click at [426, 454] on textarea at bounding box center [658, 426] width 886 height 153
click at [433, 455] on textarea at bounding box center [658, 426] width 886 height 153
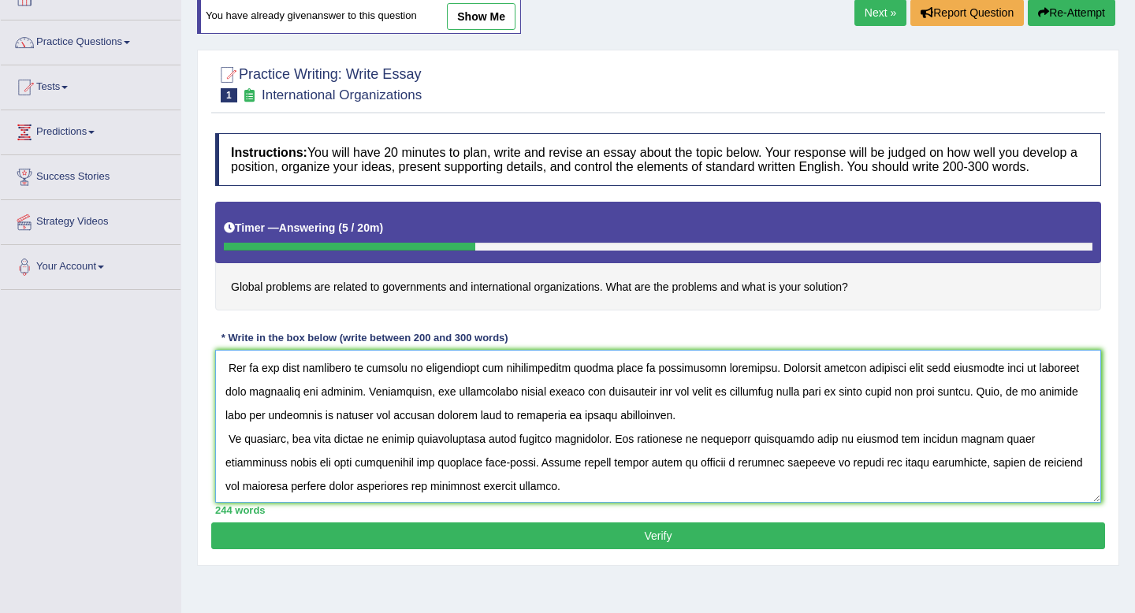
scroll to position [142, 0]
type textarea "The increasing influence of governments and international organizations has ign…"
click at [354, 549] on button "Verify" at bounding box center [658, 536] width 894 height 27
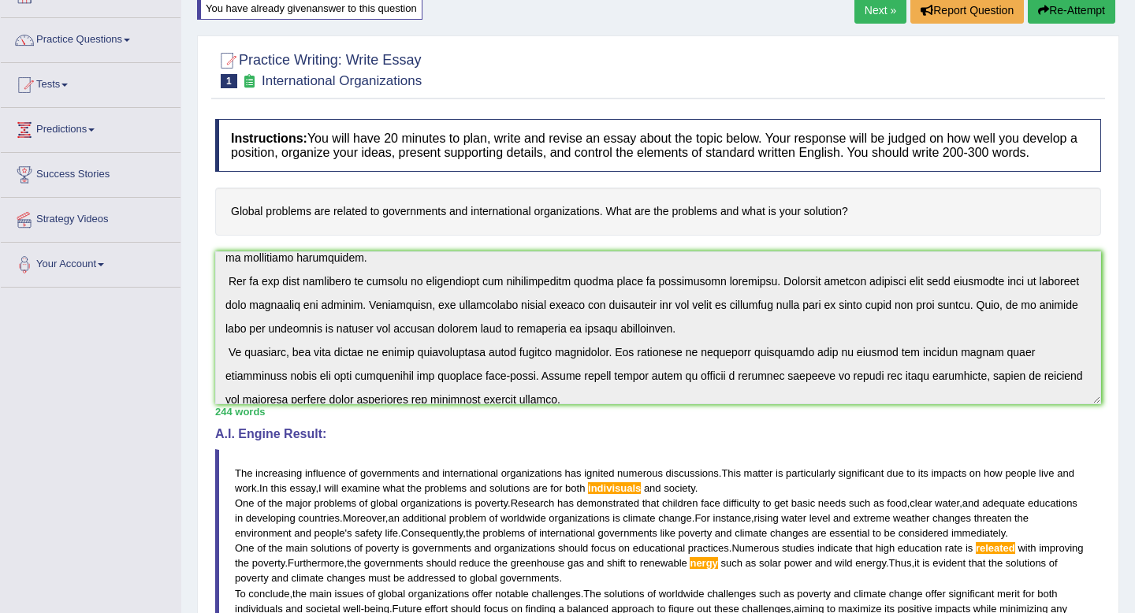
scroll to position [166, 0]
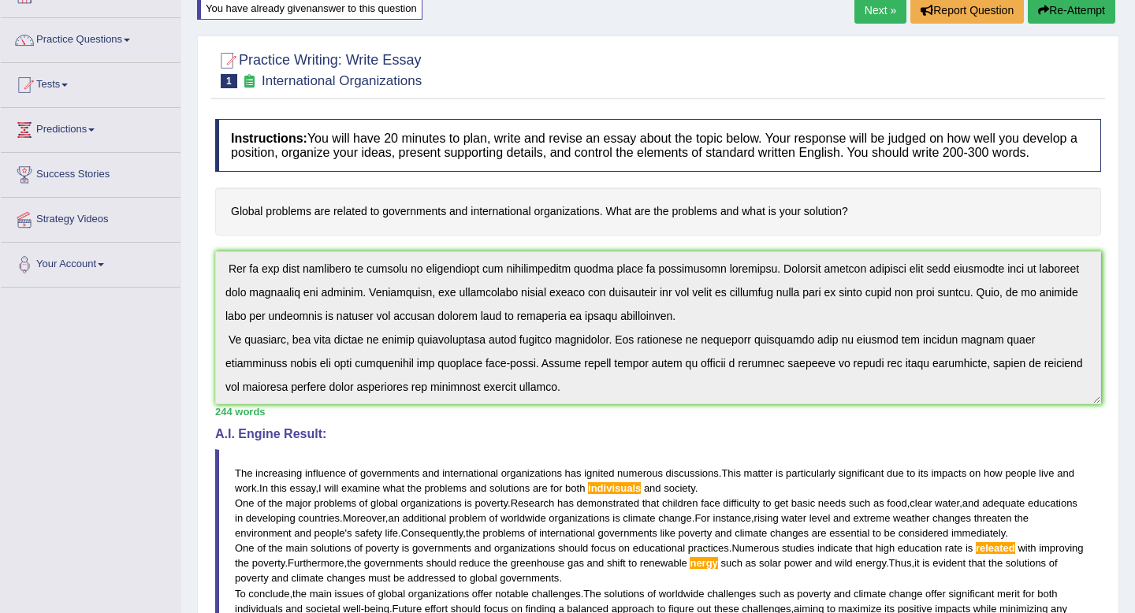
click at [259, 442] on div "Instructions: You will have 20 minutes to plan, write and revise an essay about…" at bounding box center [658, 454] width 894 height 687
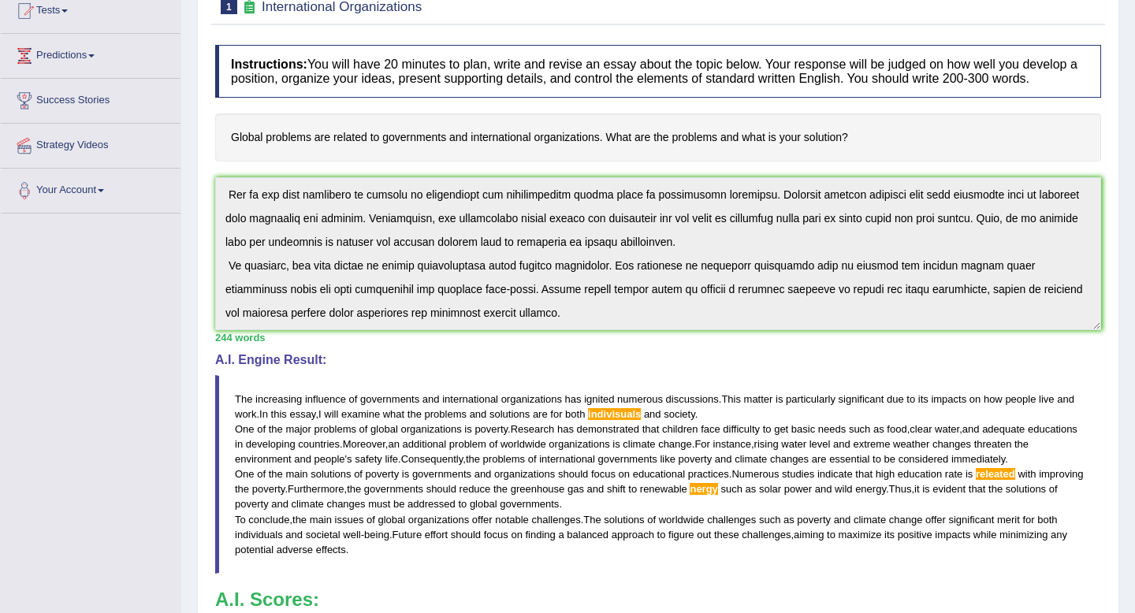
scroll to position [0, 0]
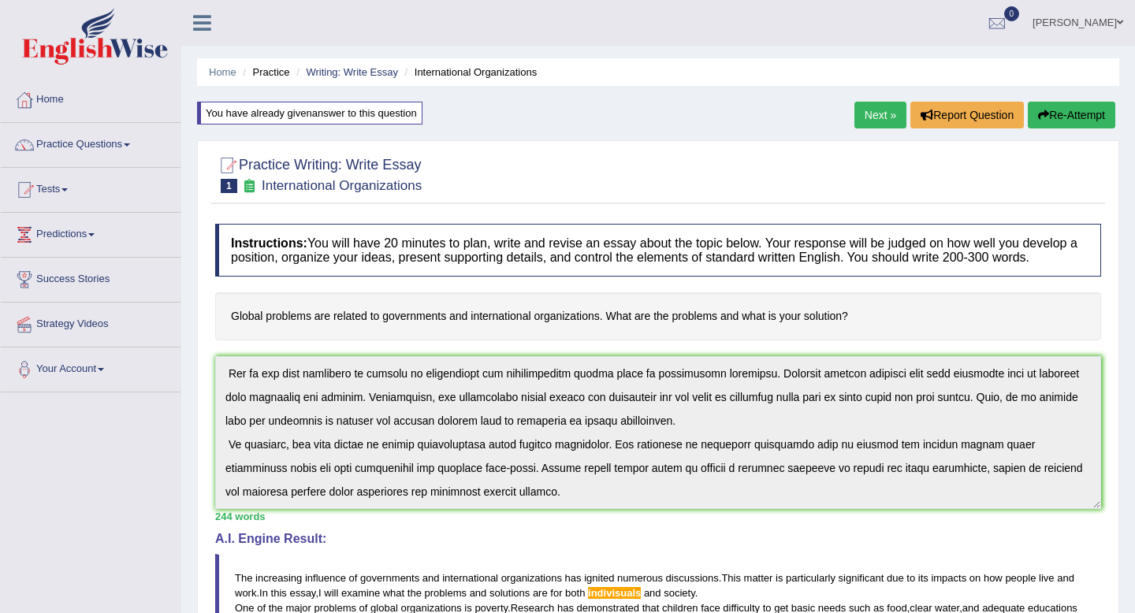
click at [1068, 121] on button "Re-Attempt" at bounding box center [1071, 115] width 87 height 27
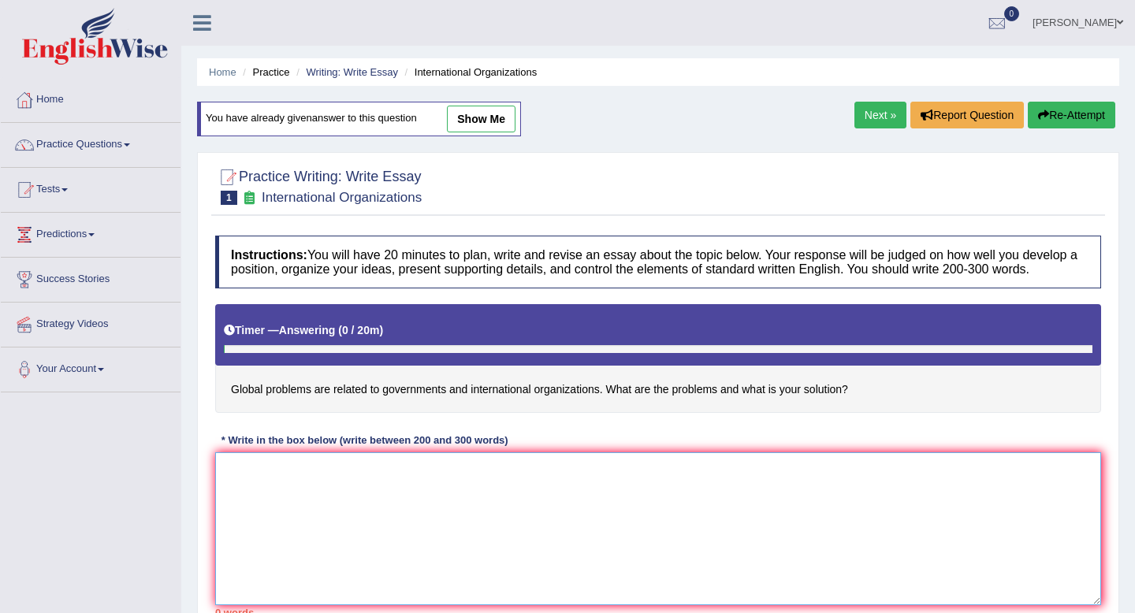
click at [624, 493] on textarea at bounding box center [658, 528] width 886 height 153
paste textarea "The increasing influence of governments and international organizations has ign…"
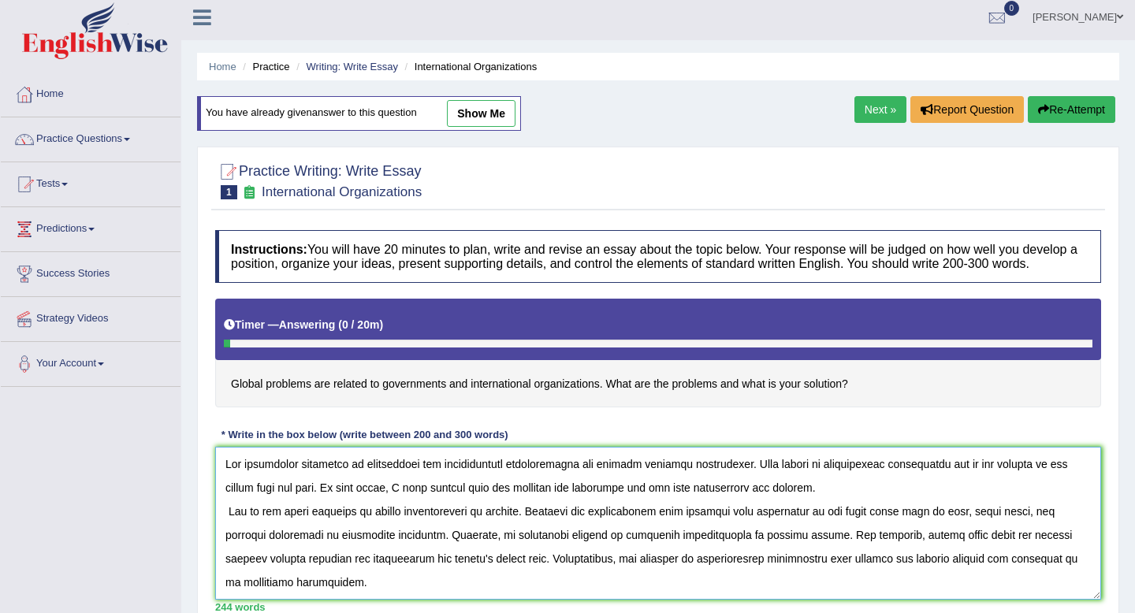
click at [744, 504] on textarea at bounding box center [658, 523] width 886 height 153
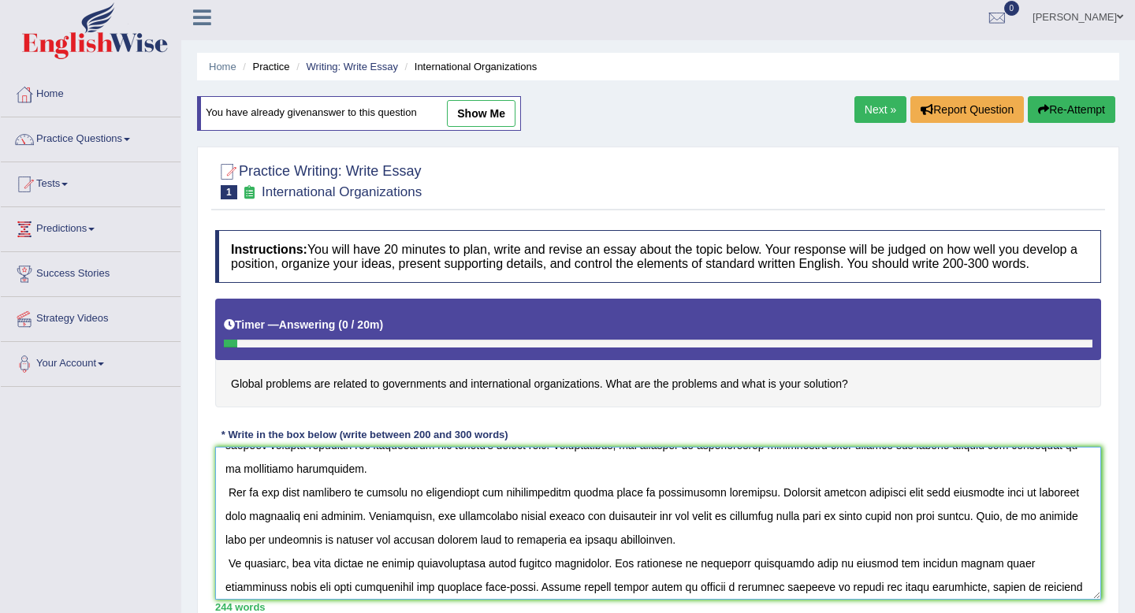
scroll to position [124, 0]
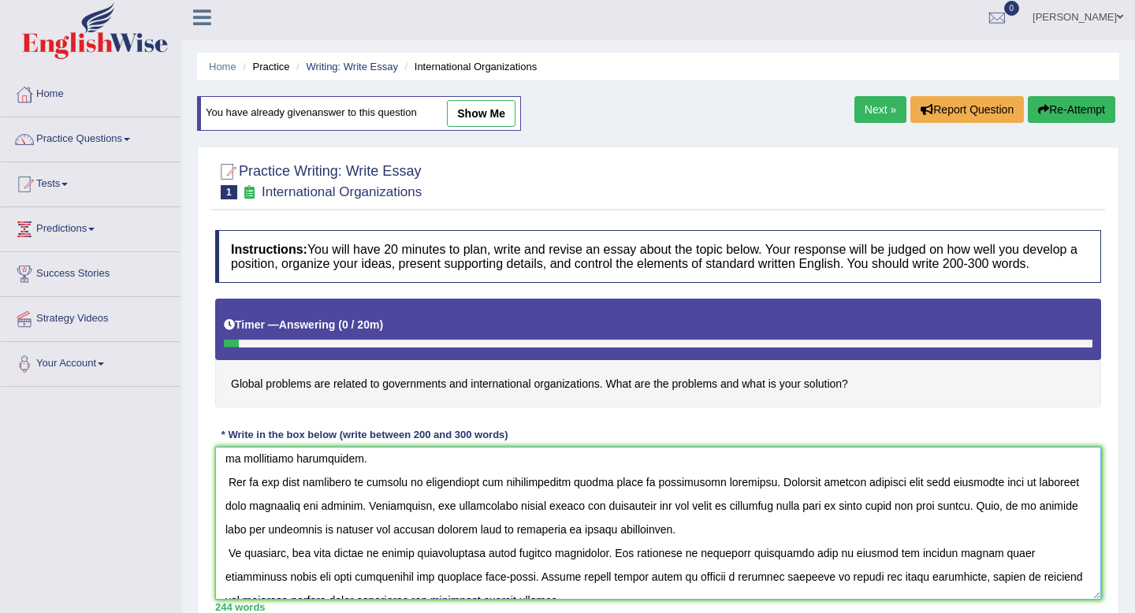
click at [1056, 501] on textarea at bounding box center [658, 523] width 886 height 153
click at [809, 525] on textarea at bounding box center [658, 523] width 886 height 153
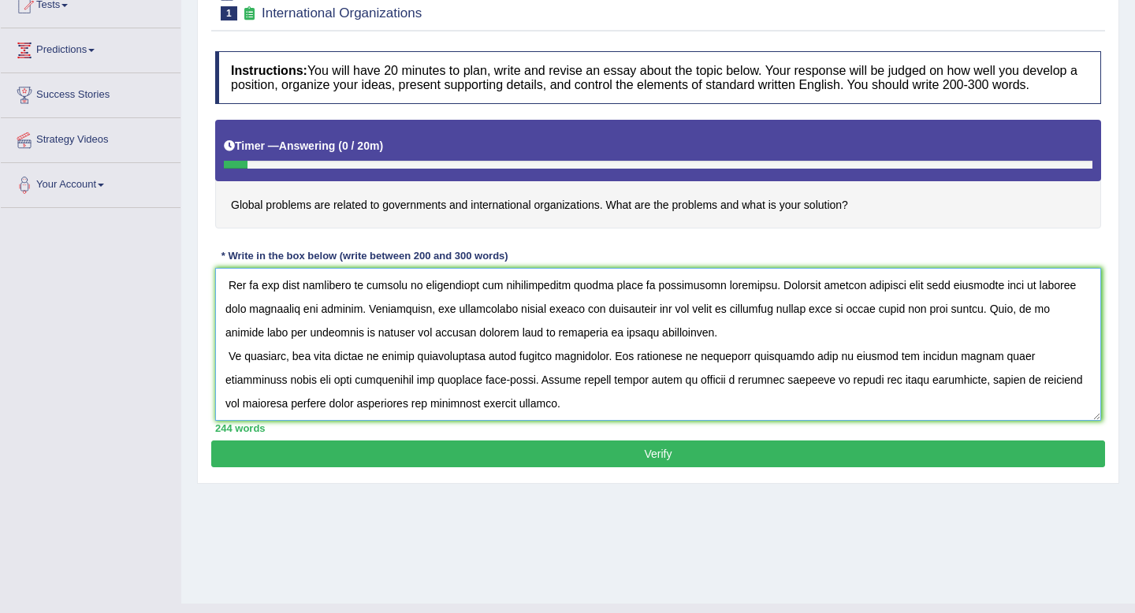
scroll to position [214, 0]
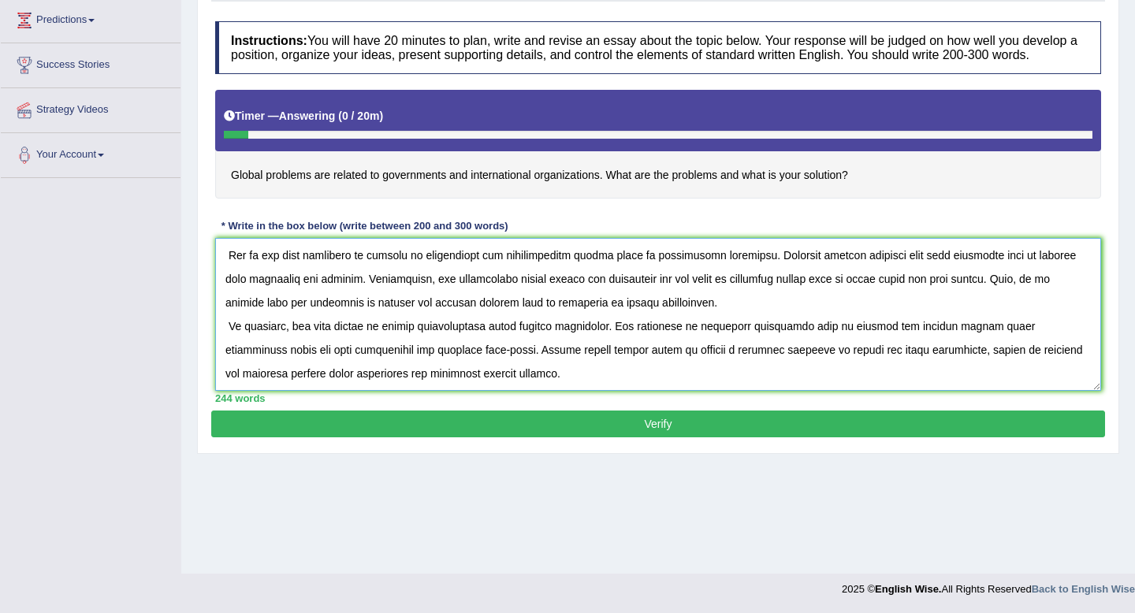
type textarea "The increasing influence of governments and international organizations has ign…"
click at [725, 437] on button "Verify" at bounding box center [658, 424] width 894 height 27
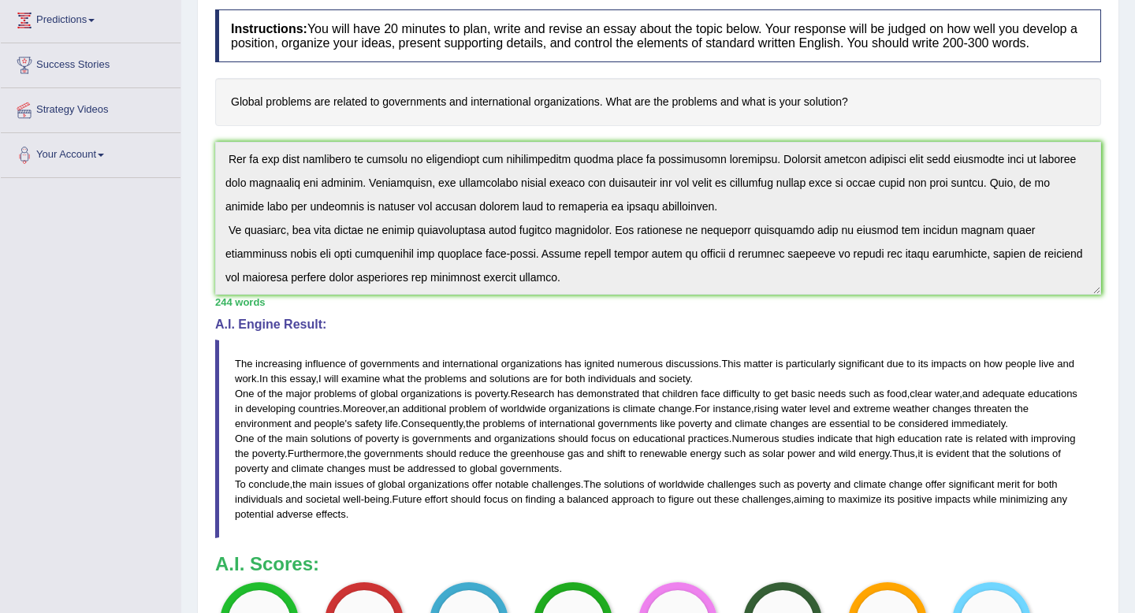
scroll to position [0, 0]
